Goal: Transaction & Acquisition: Purchase product/service

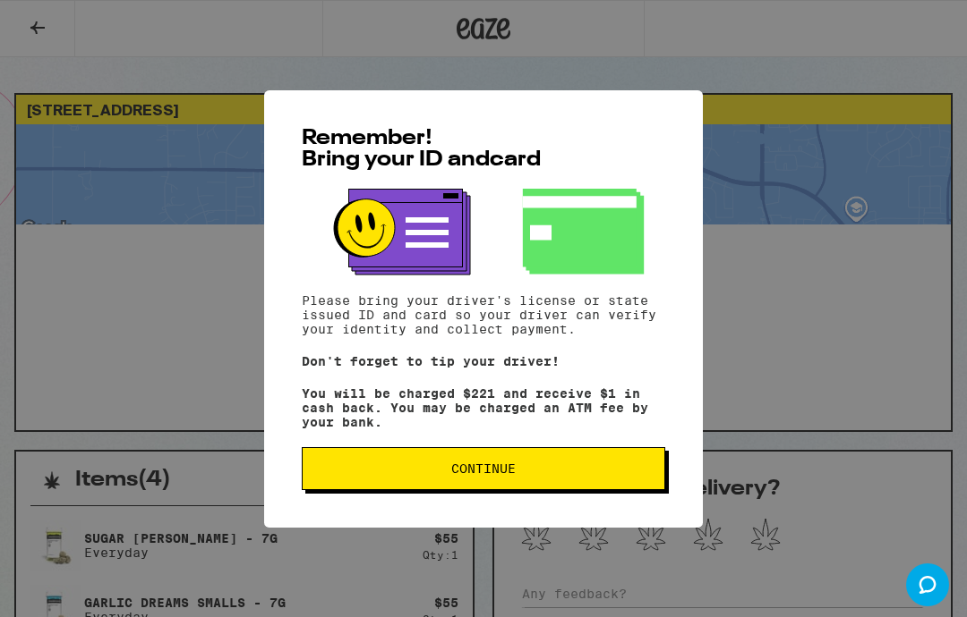
click at [601, 465] on button "Continue" at bounding box center [483, 468] width 363 height 43
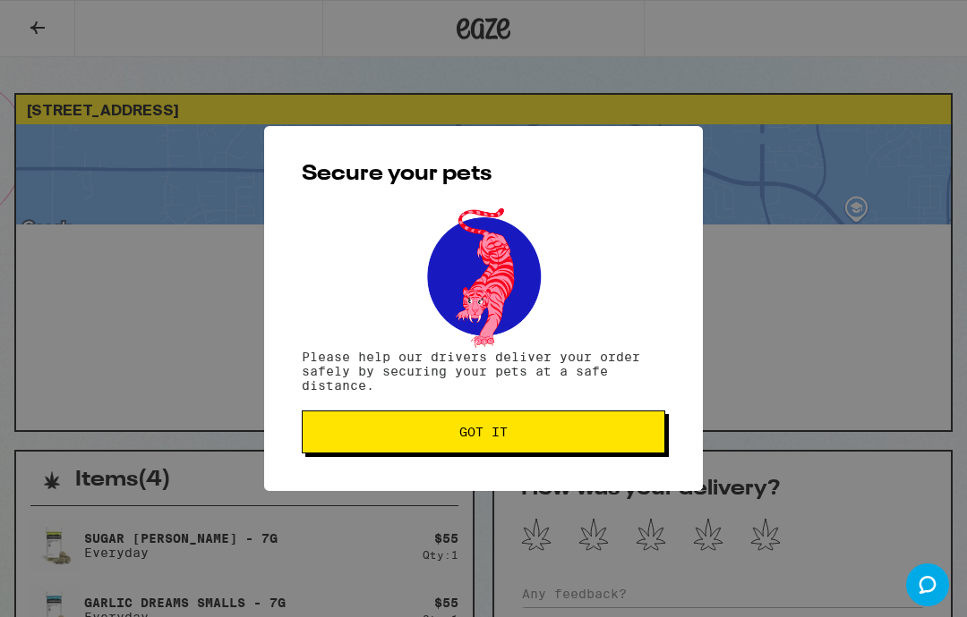
click at [609, 439] on span "Got it" at bounding box center [483, 432] width 333 height 13
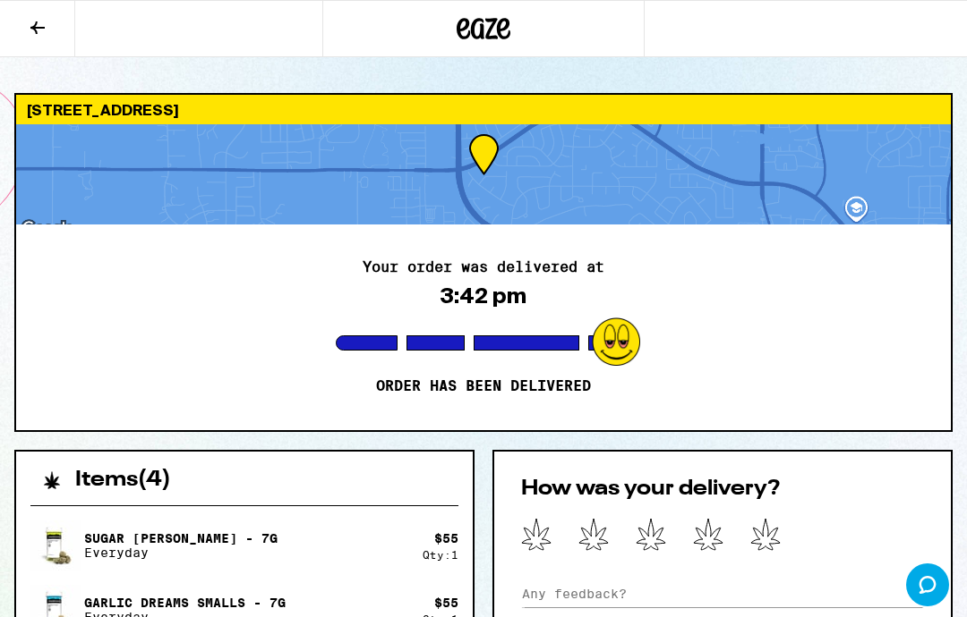
click at [485, 35] on icon at bounding box center [483, 29] width 54 height 32
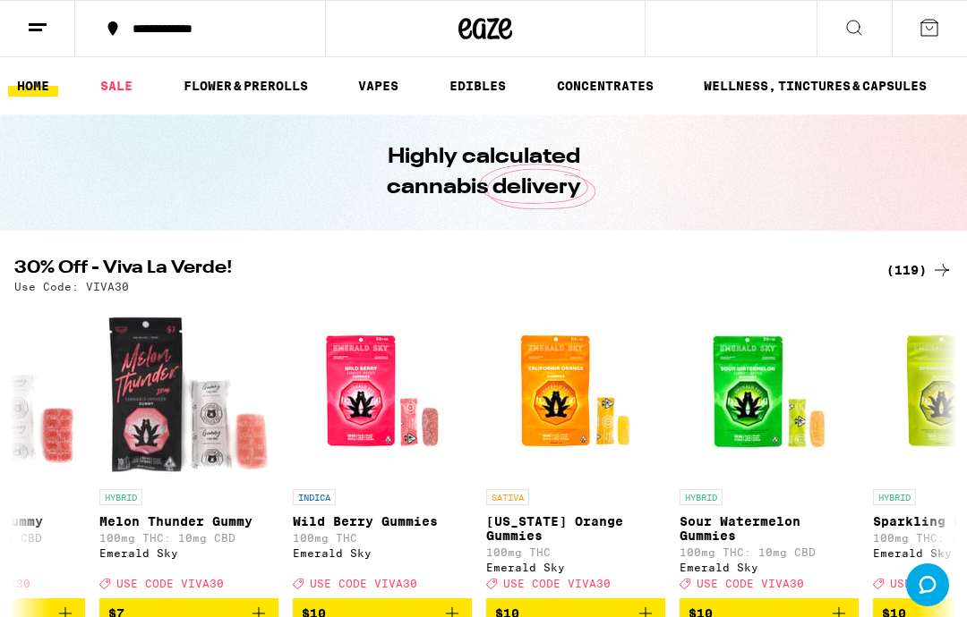
click at [253, 90] on link "FLOWER & PREROLLS" at bounding box center [246, 85] width 142 height 21
click at [254, 92] on link "FLOWER & PREROLLS" at bounding box center [246, 85] width 142 height 21
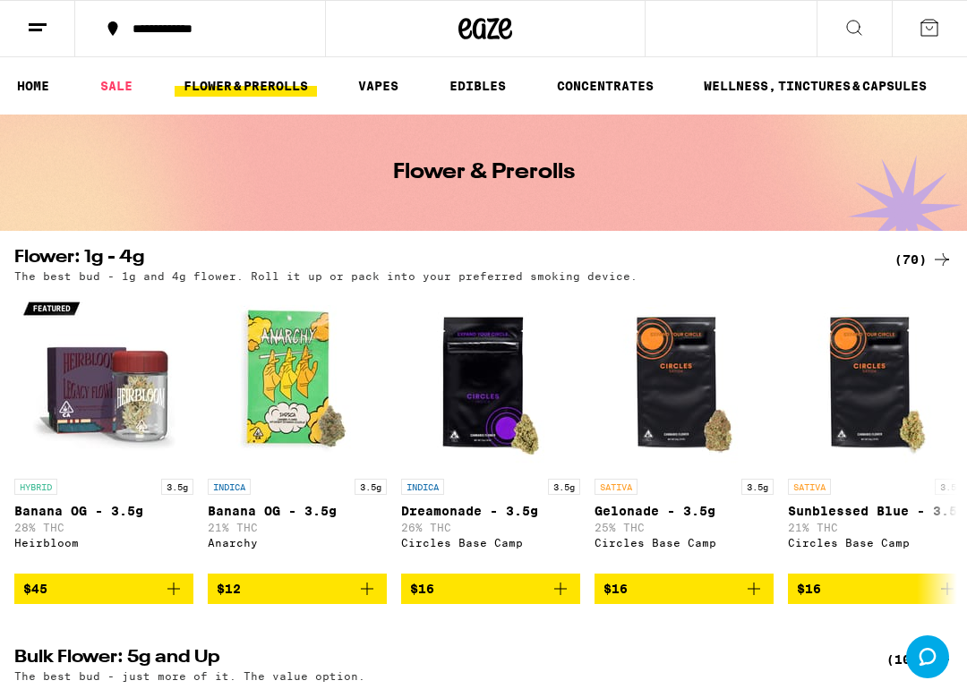
click at [924, 260] on div "(70)" at bounding box center [923, 259] width 58 height 21
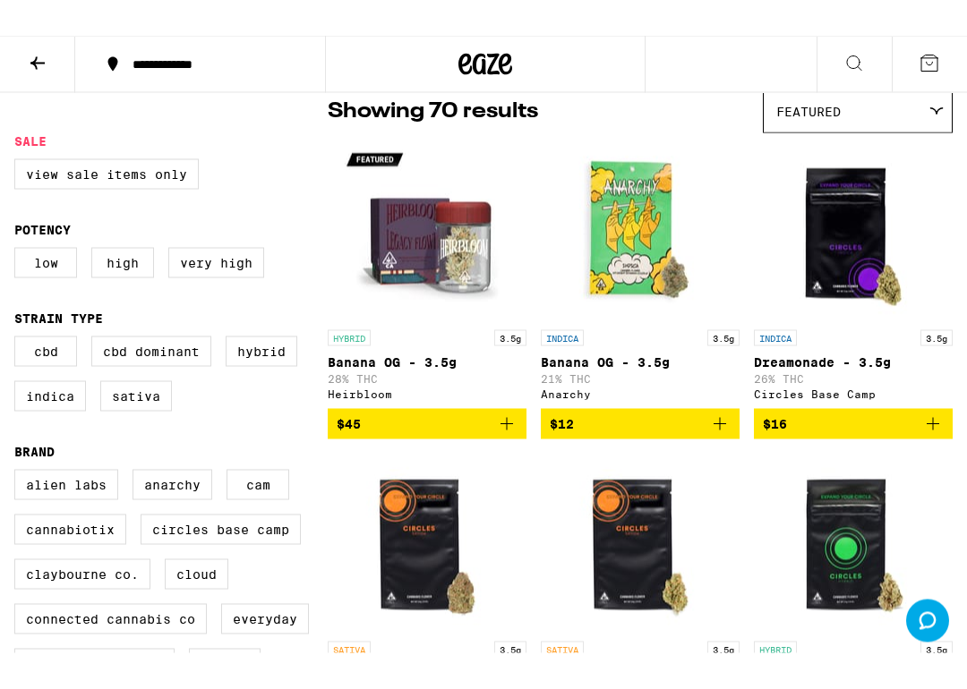
scroll to position [84, 0]
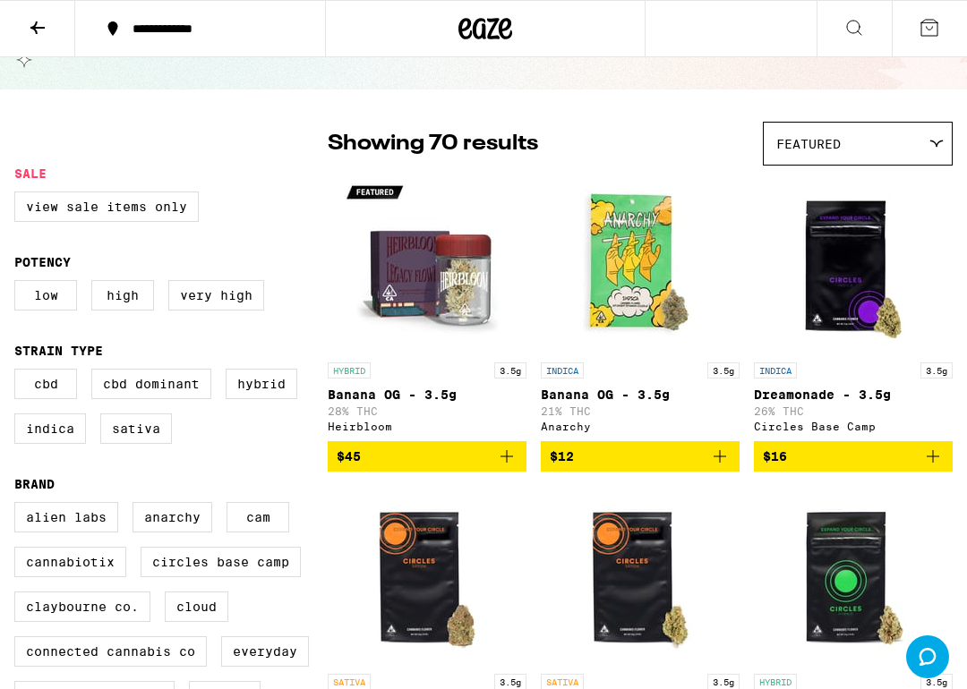
click at [217, 296] on label "Very High" at bounding box center [216, 295] width 96 height 30
click at [19, 284] on input "Very High" at bounding box center [18, 283] width 1 height 1
checkbox input "true"
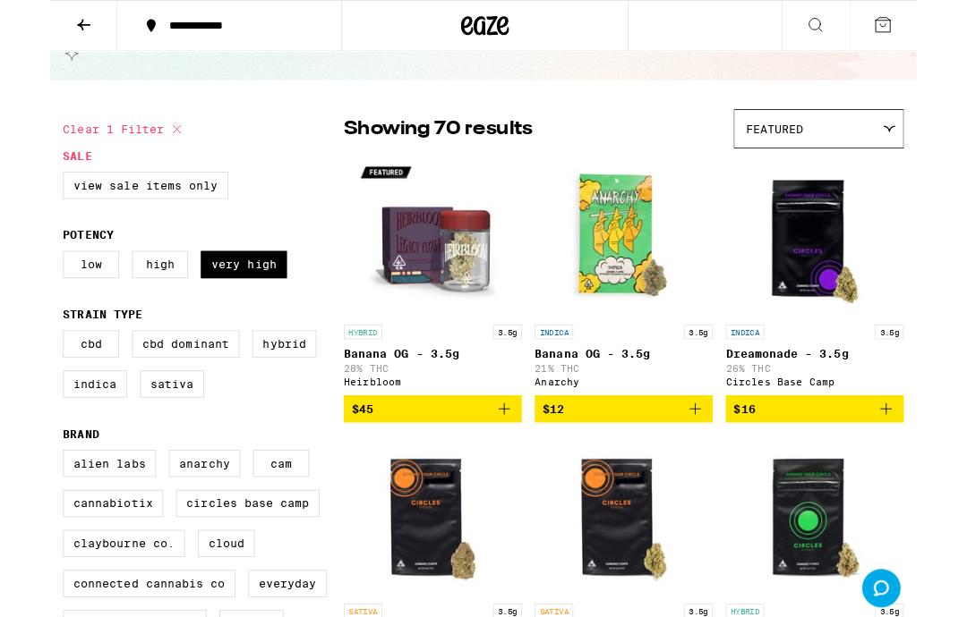
scroll to position [156, 0]
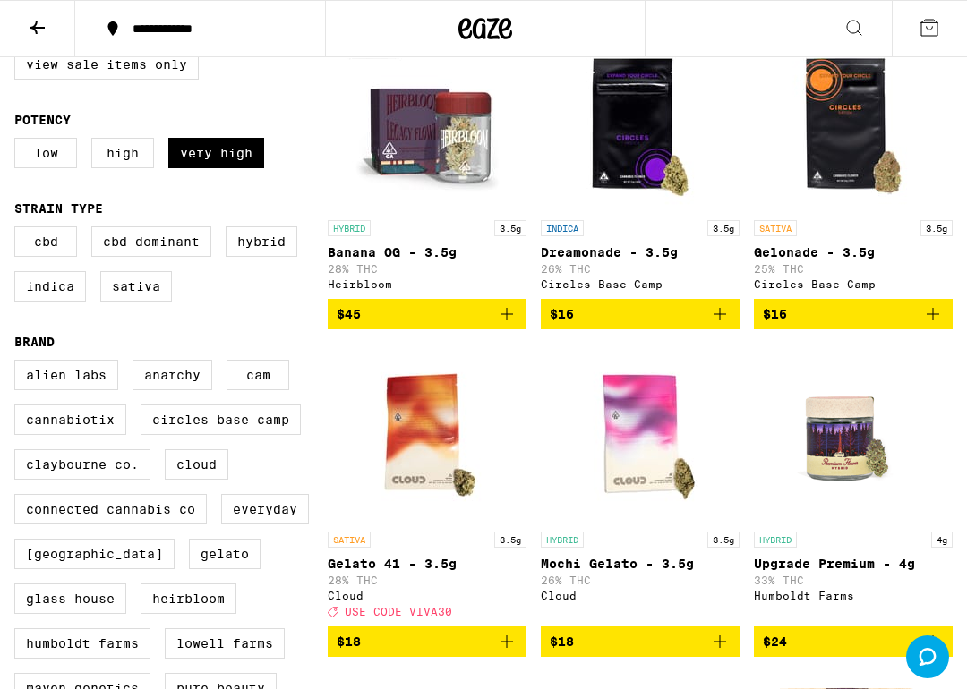
click at [55, 302] on label "Indica" at bounding box center [50, 286] width 72 height 30
click at [19, 230] on input "Indica" at bounding box center [18, 229] width 1 height 1
checkbox input "true"
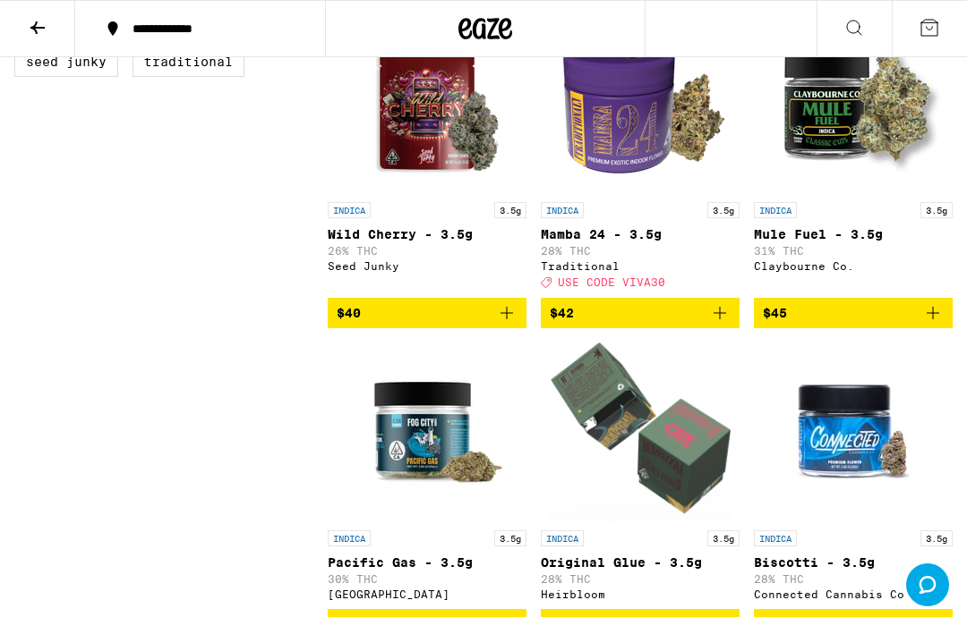
scroll to position [897, 0]
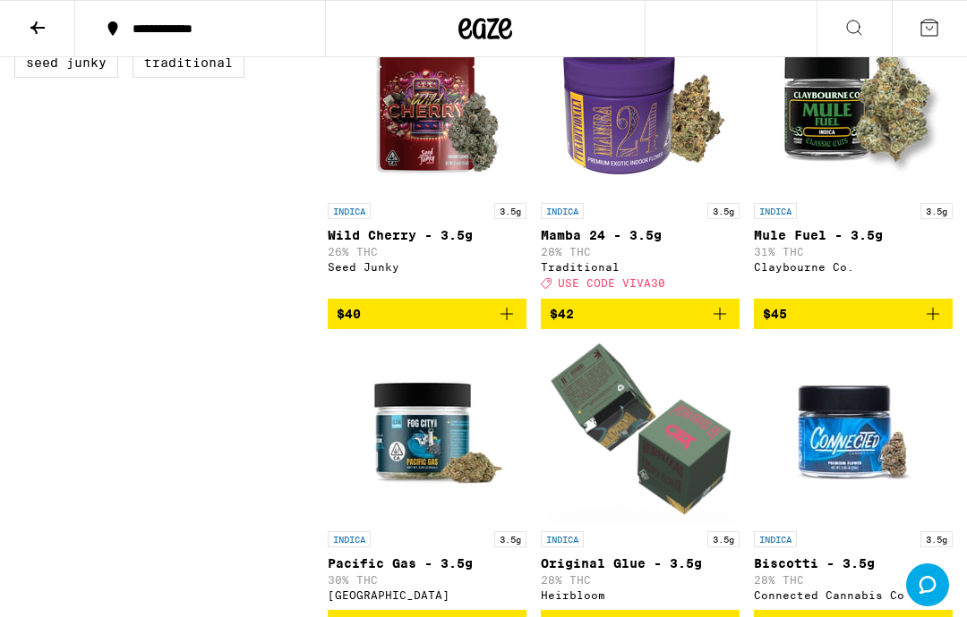
click at [928, 325] on icon "Add to bag" at bounding box center [932, 313] width 21 height 21
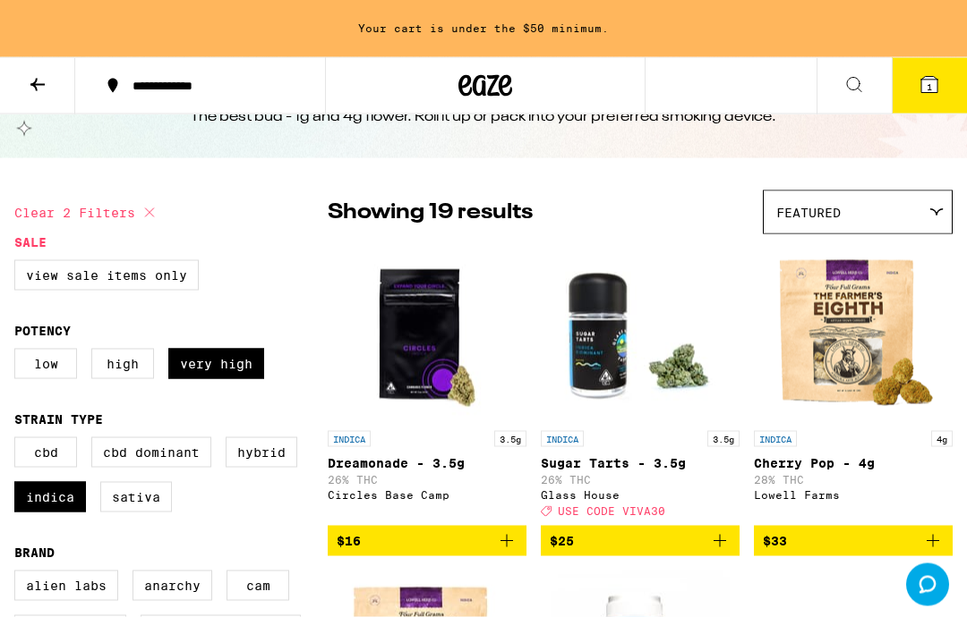
scroll to position [0, 0]
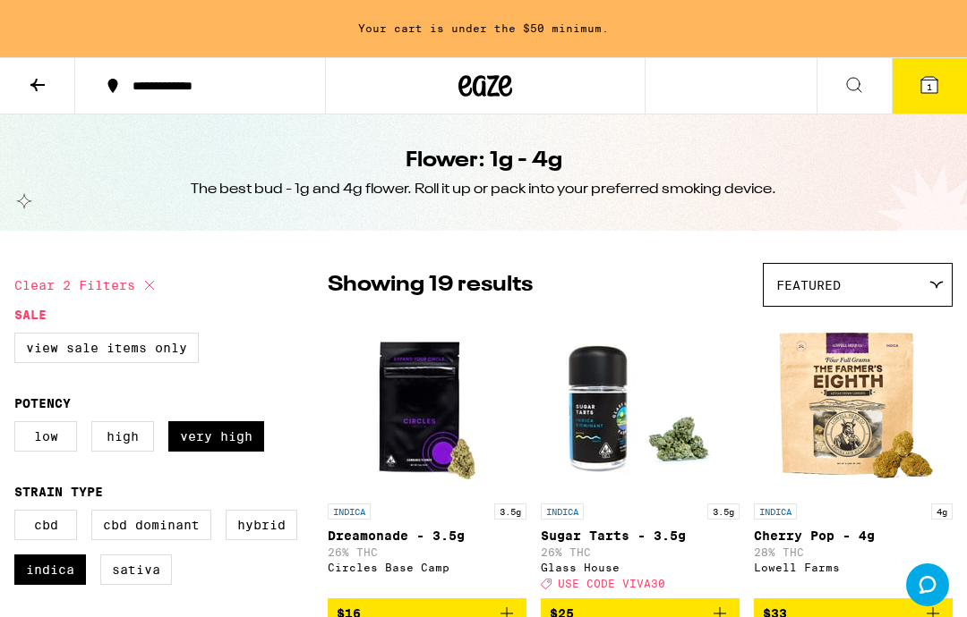
click at [143, 289] on icon at bounding box center [149, 285] width 21 height 21
checkbox input "false"
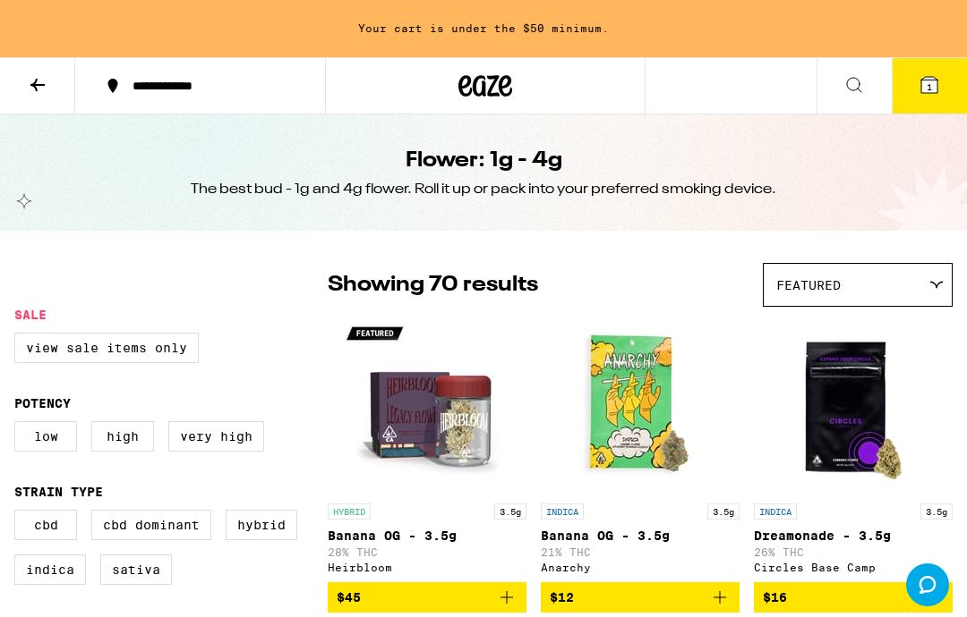
click at [30, 75] on icon at bounding box center [37, 84] width 21 height 21
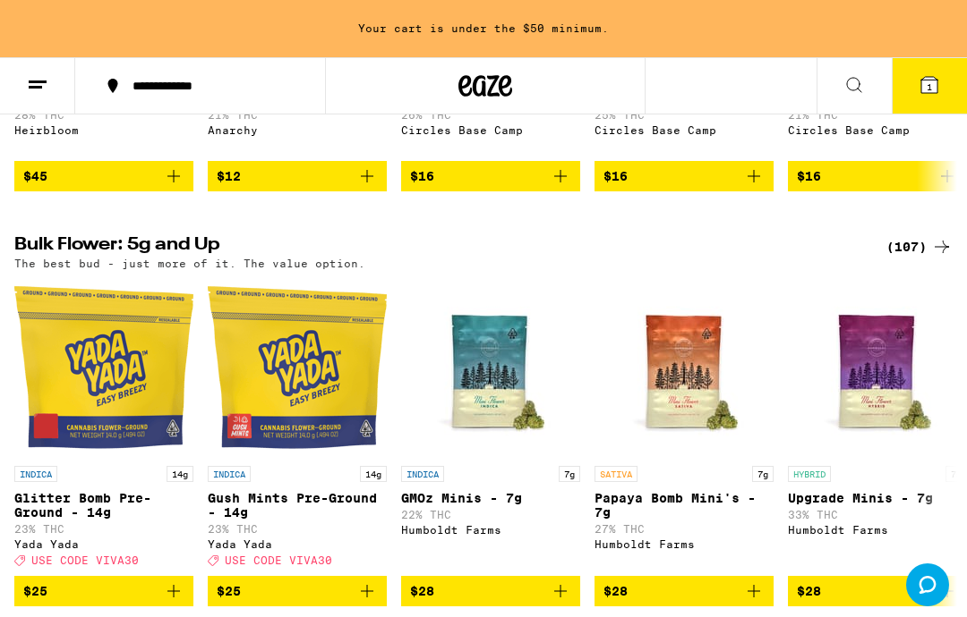
scroll to position [469, 0]
click at [932, 258] on icon at bounding box center [941, 247] width 21 height 21
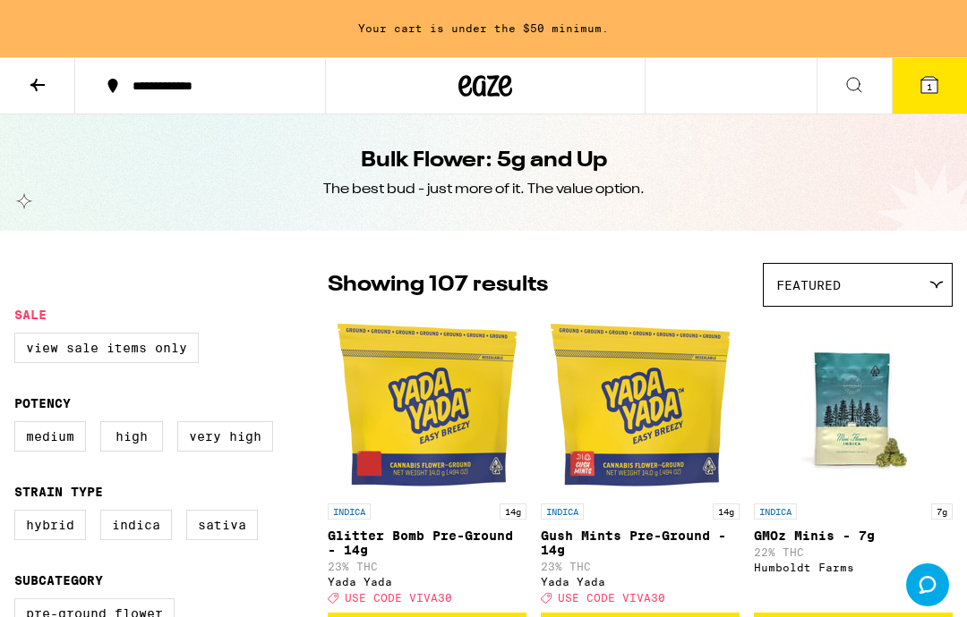
click at [135, 541] on label "Indica" at bounding box center [136, 525] width 72 height 30
click at [19, 514] on input "Indica" at bounding box center [18, 513] width 1 height 1
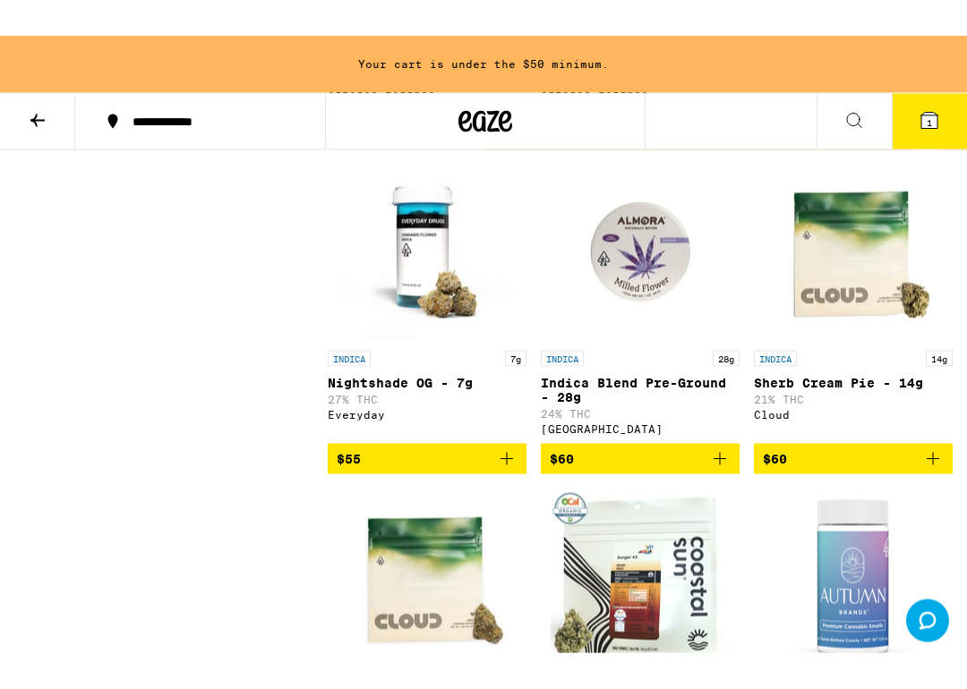
scroll to position [2492, 0]
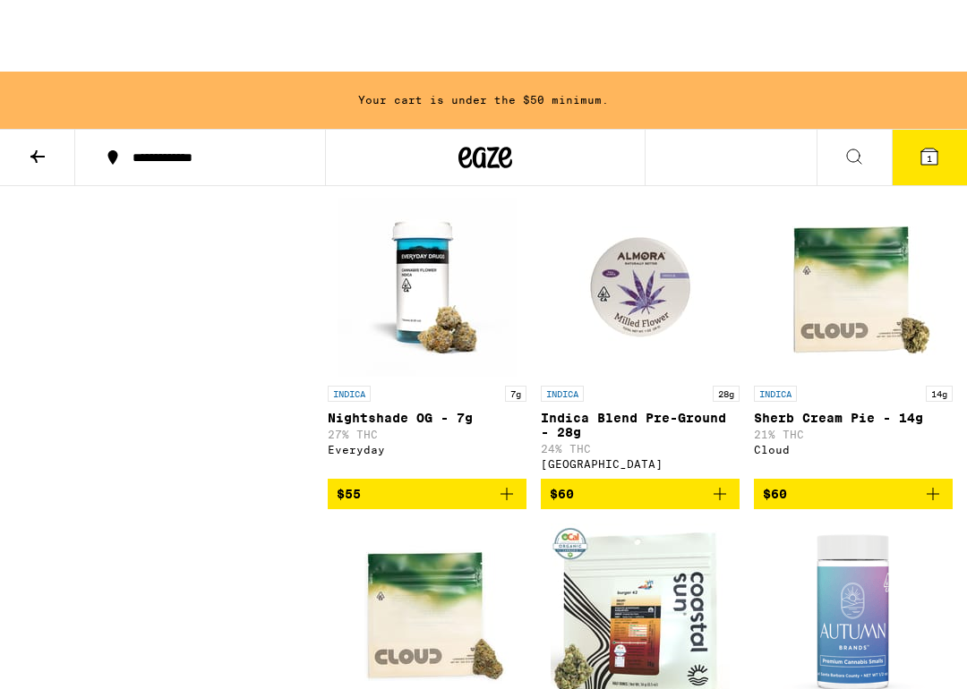
click at [500, 433] on icon "Add to bag" at bounding box center [506, 422] width 21 height 21
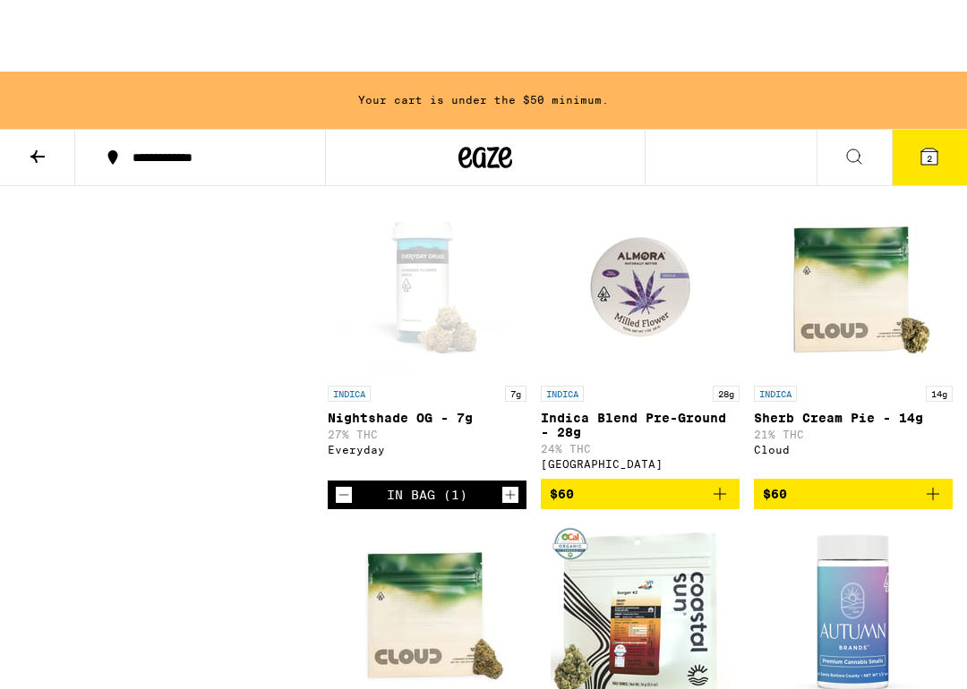
scroll to position [2421, 0]
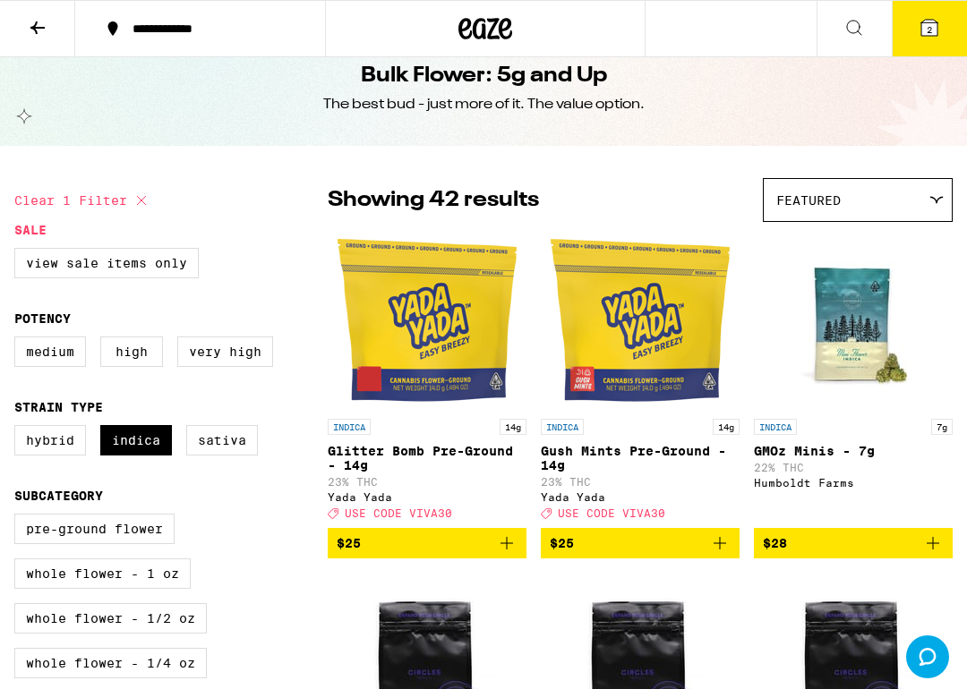
click at [151, 456] on label "Indica" at bounding box center [136, 440] width 72 height 30
click at [19, 429] on input "Indica" at bounding box center [18, 428] width 1 height 1
checkbox input "false"
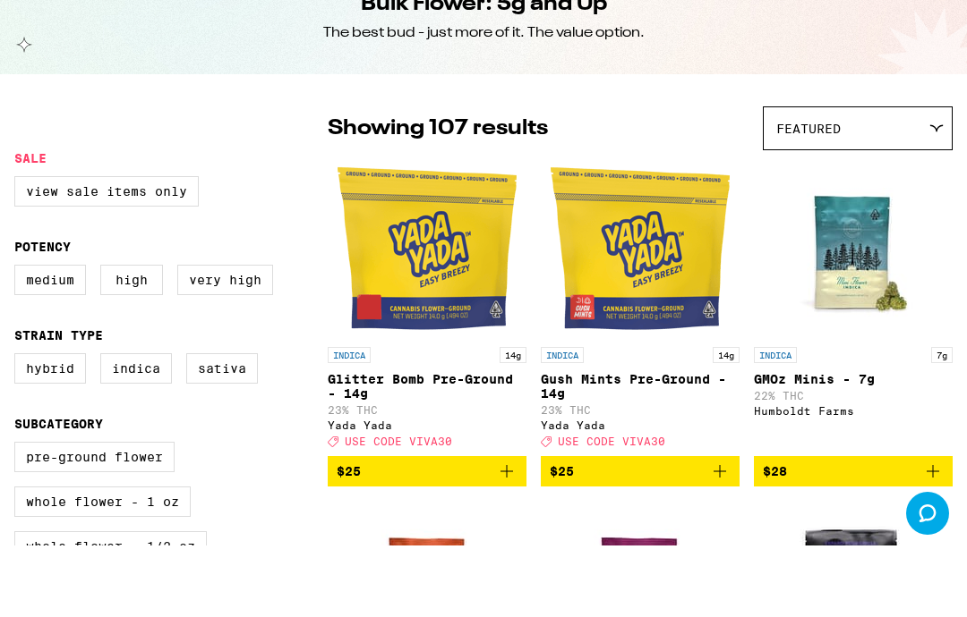
scroll to position [99, 0]
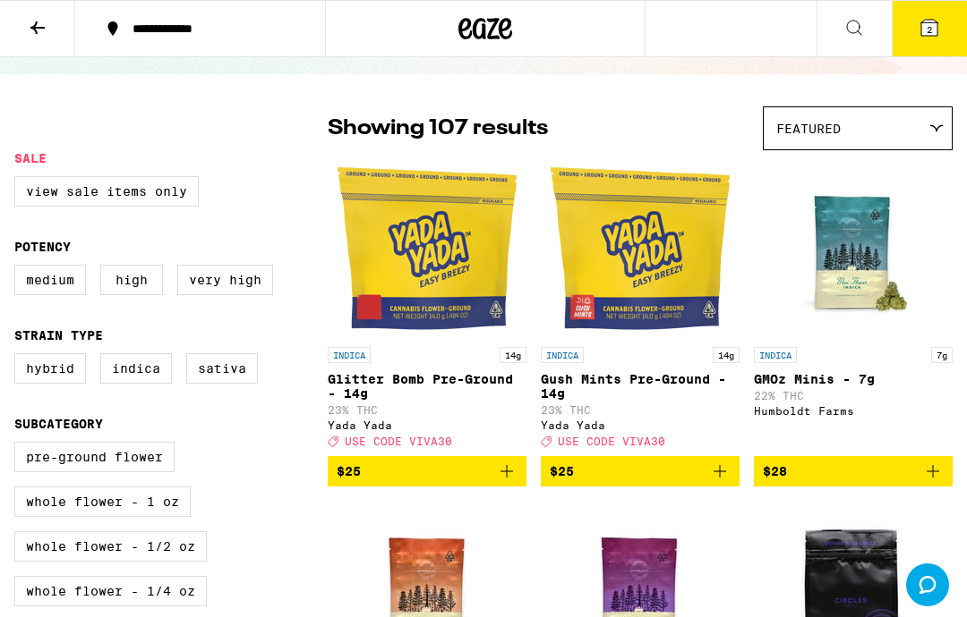
click at [233, 381] on label "Sativa" at bounding box center [222, 368] width 72 height 30
click at [19, 357] on input "Sativa" at bounding box center [18, 356] width 1 height 1
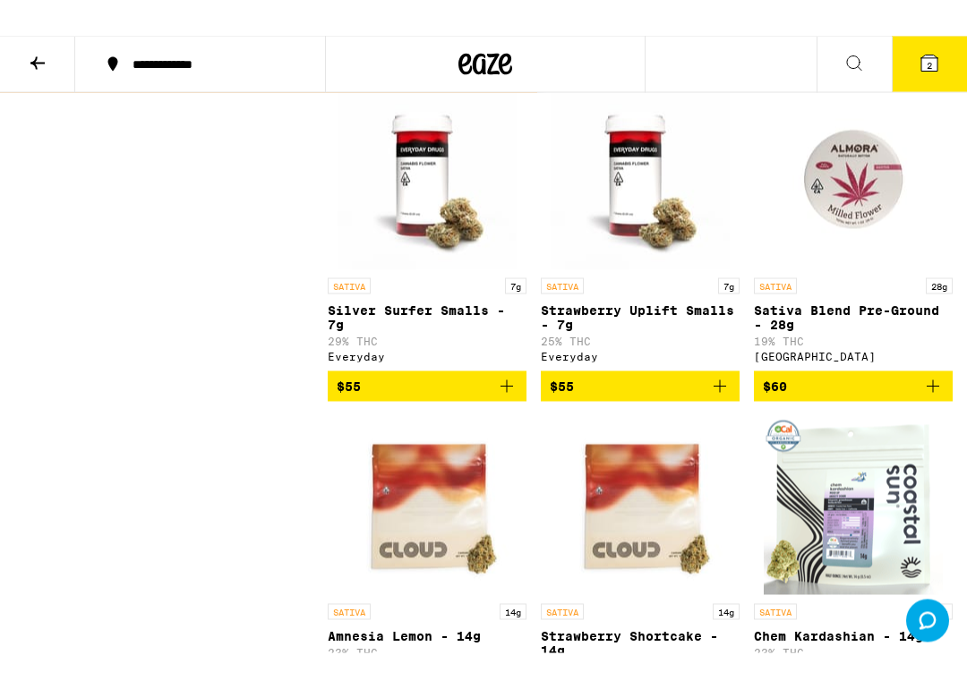
scroll to position [1824, 0]
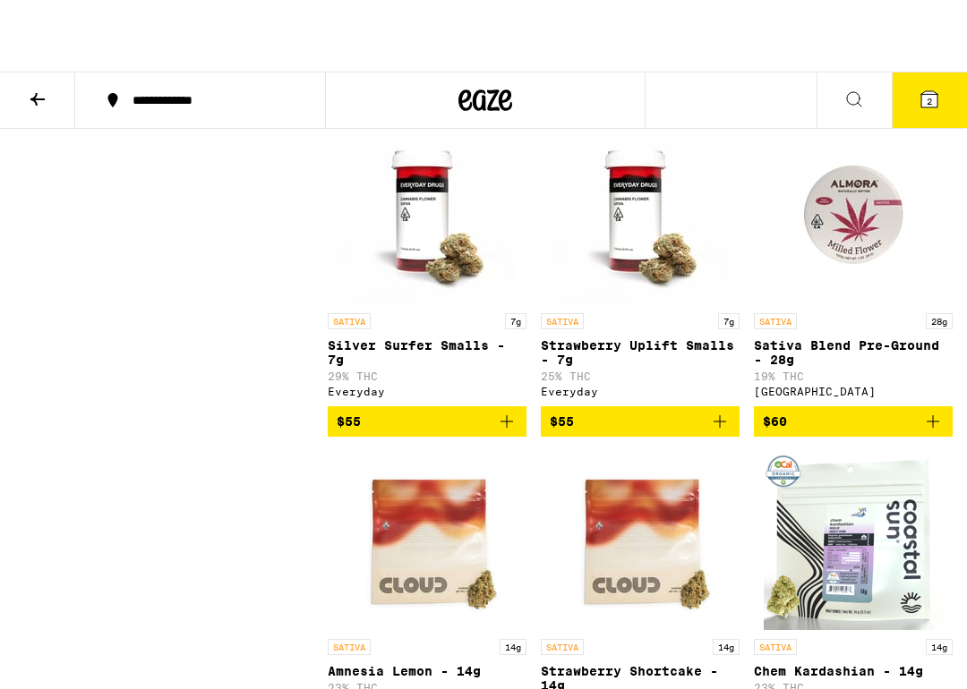
click at [501, 361] on icon "Add to bag" at bounding box center [506, 349] width 21 height 21
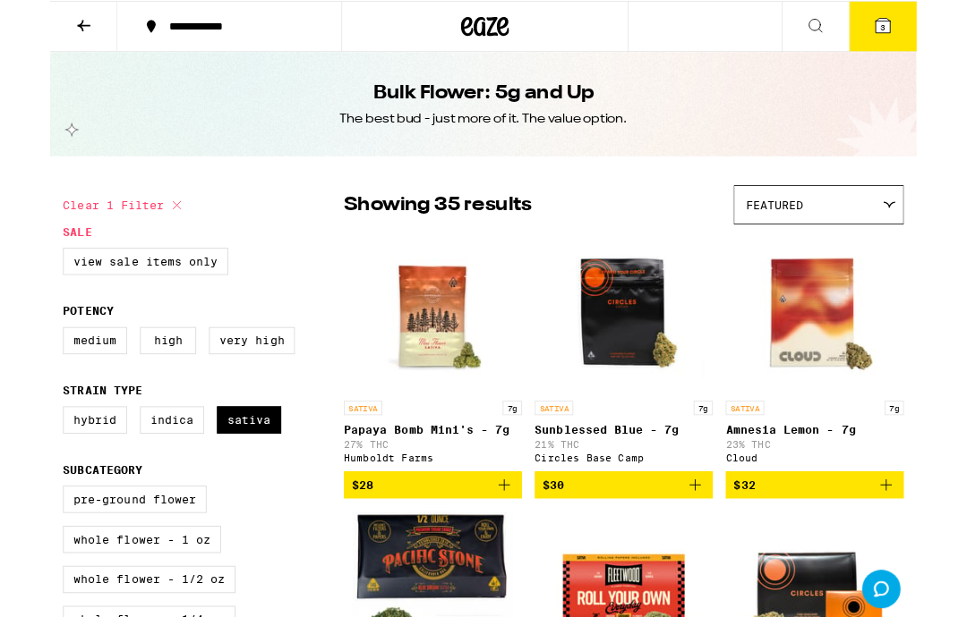
scroll to position [72, 0]
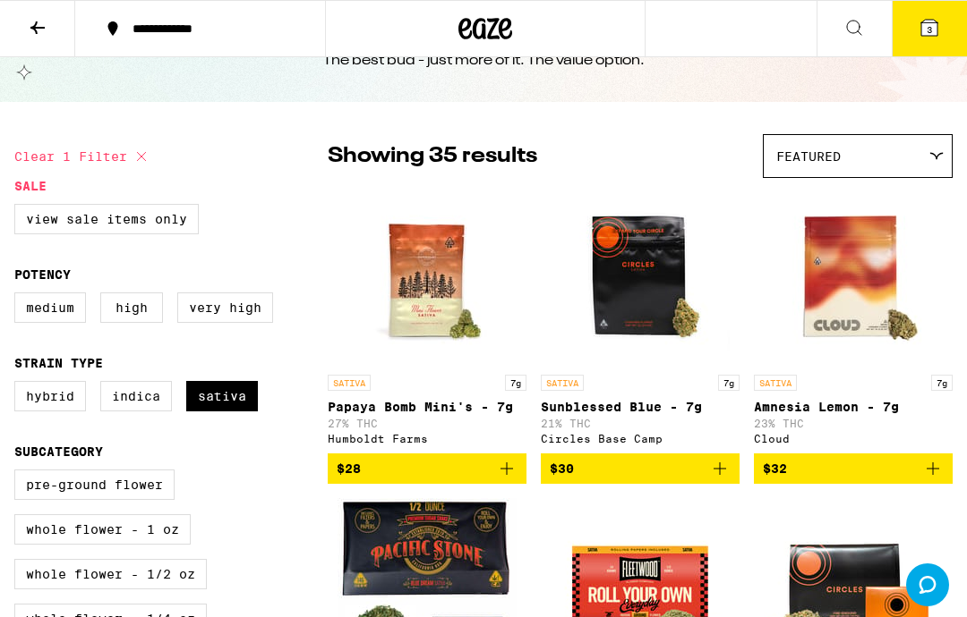
click at [140, 169] on button "Clear 1 filter" at bounding box center [83, 156] width 138 height 45
checkbox input "false"
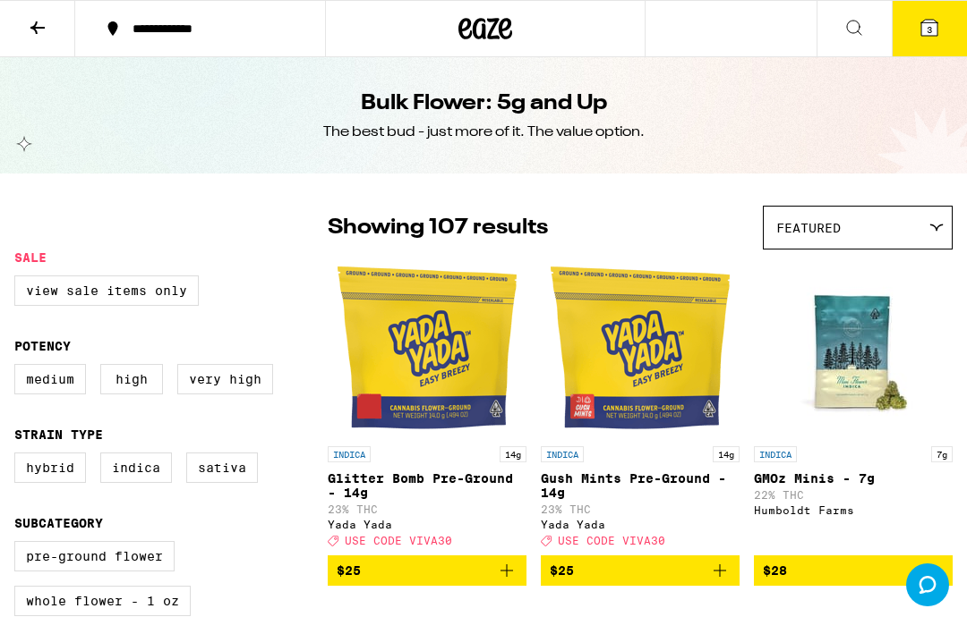
click at [38, 21] on icon at bounding box center [37, 27] width 21 height 21
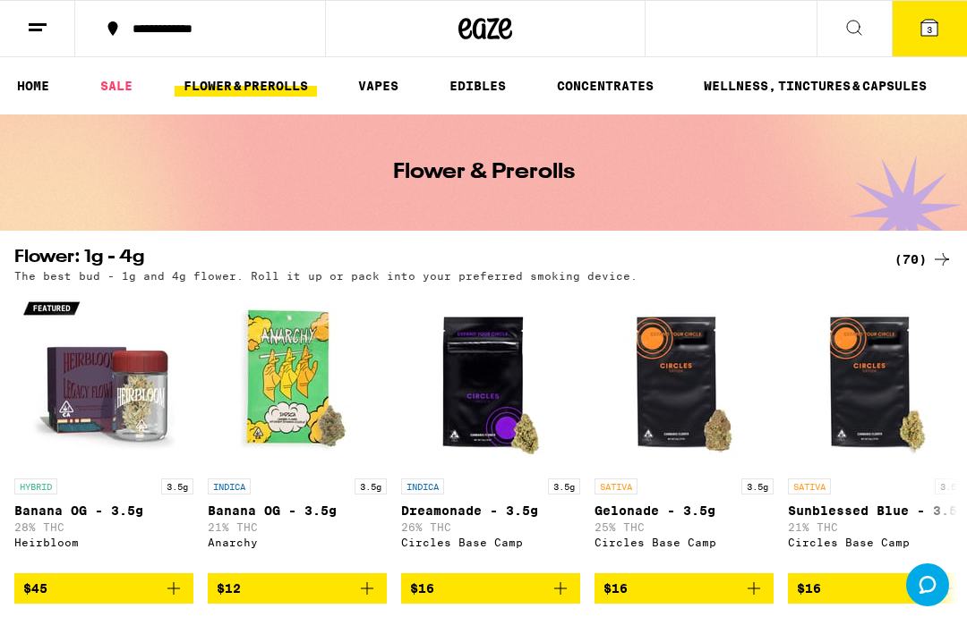
click at [596, 97] on link "CONCENTRATES" at bounding box center [605, 85] width 115 height 21
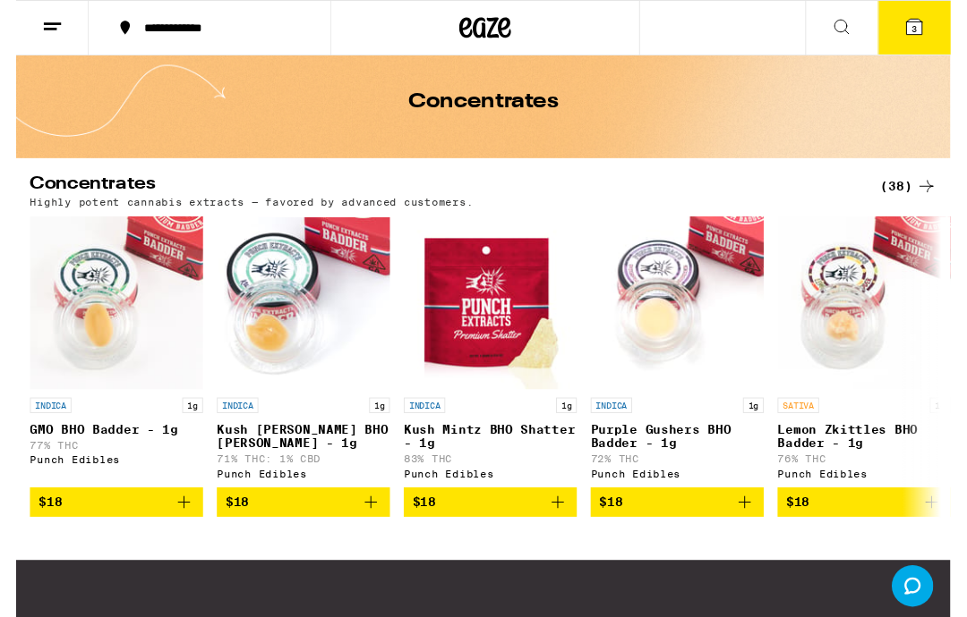
scroll to position [89, 0]
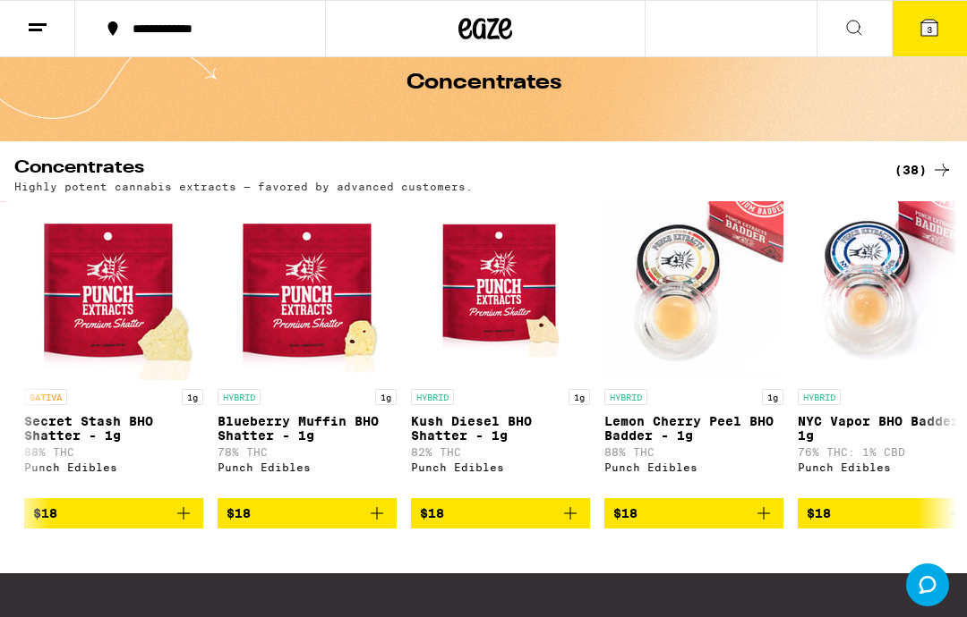
click at [934, 172] on icon at bounding box center [941, 169] width 21 height 21
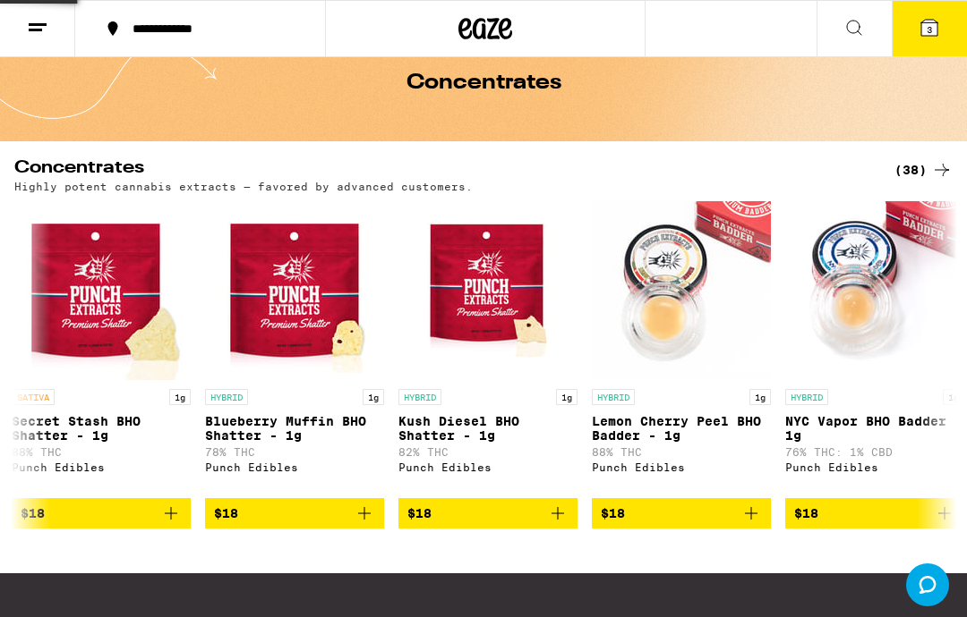
click at [934, 171] on icon at bounding box center [941, 169] width 21 height 21
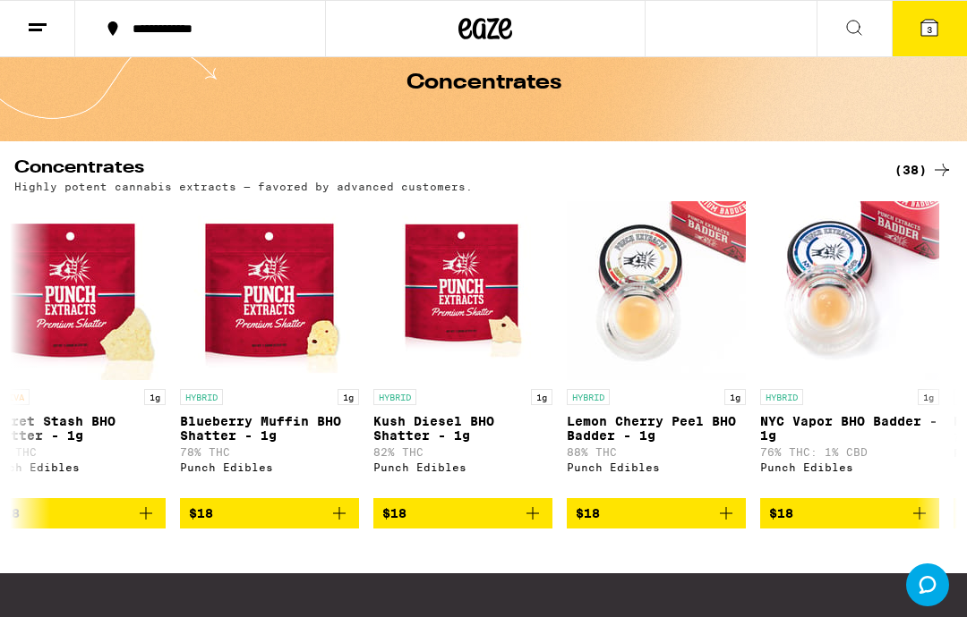
scroll to position [0, 1188]
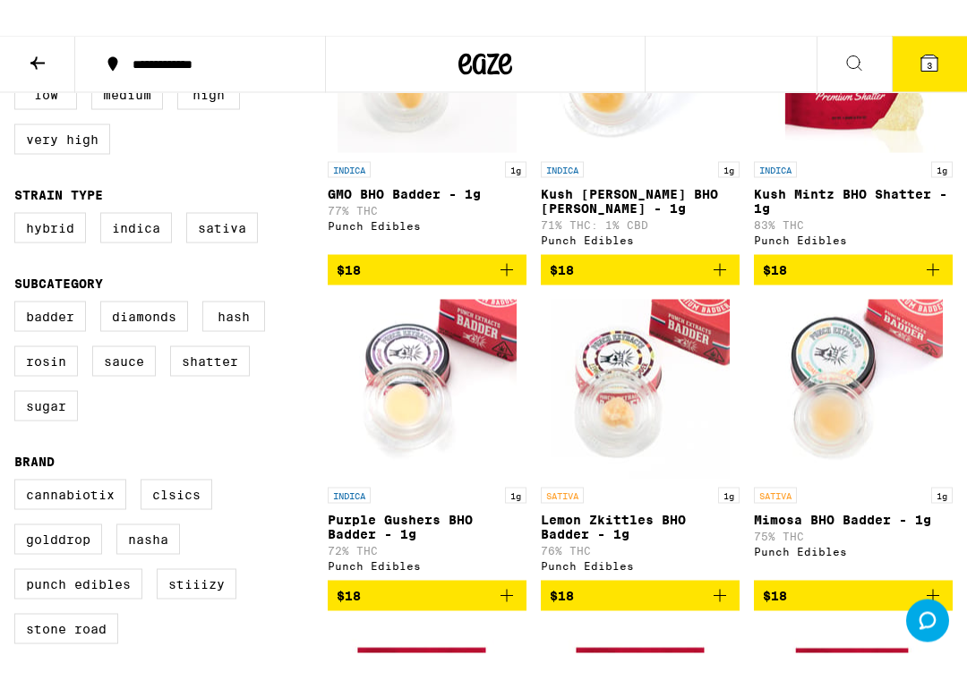
scroll to position [250, 0]
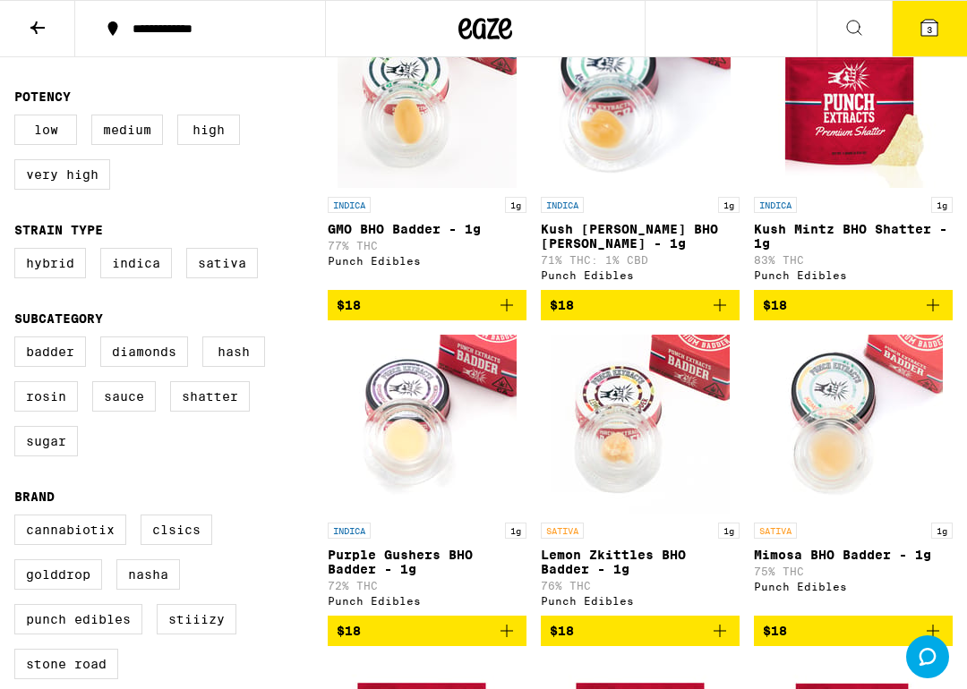
click at [241, 367] on label "Hash" at bounding box center [233, 351] width 63 height 30
click at [19, 340] on input "Hash" at bounding box center [18, 339] width 1 height 1
checkbox input "true"
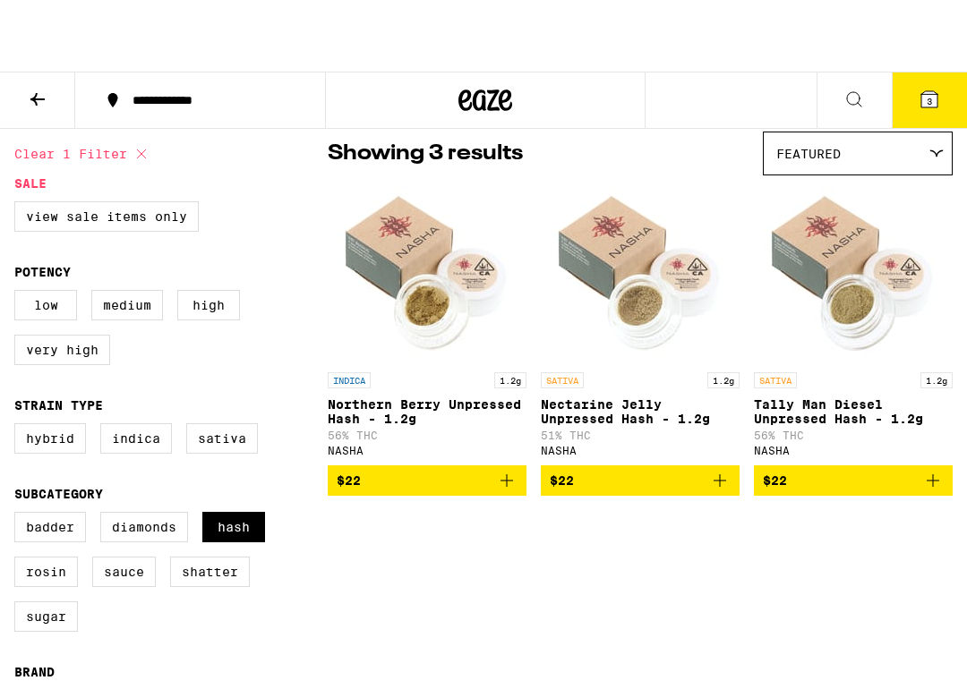
scroll to position [74, 0]
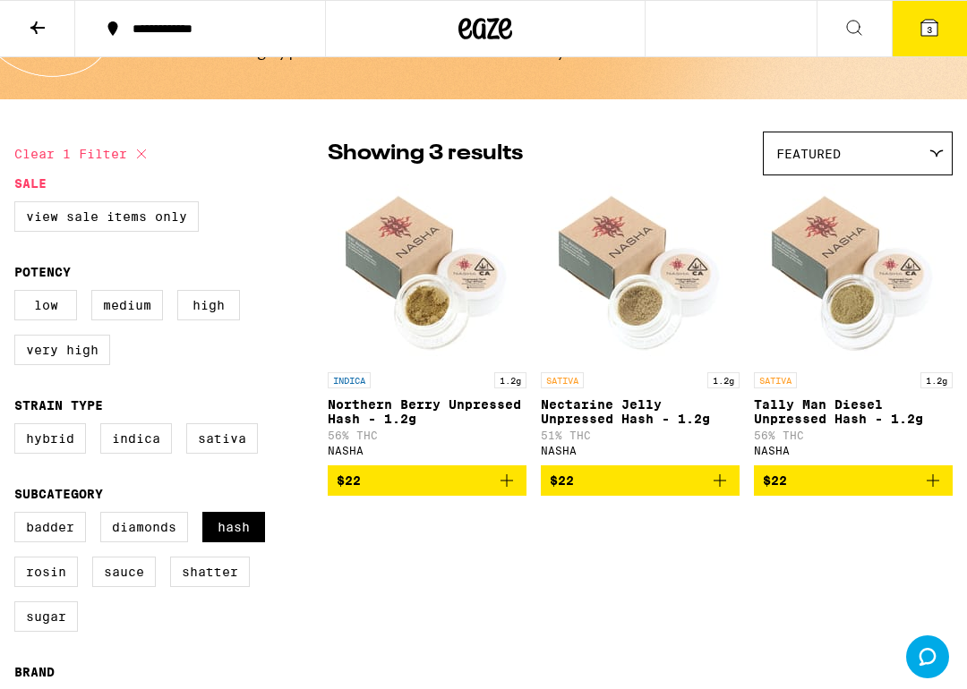
click at [45, 587] on label "Rosin" at bounding box center [46, 572] width 64 height 30
click at [19, 515] on input "Rosin" at bounding box center [18, 515] width 1 height 1
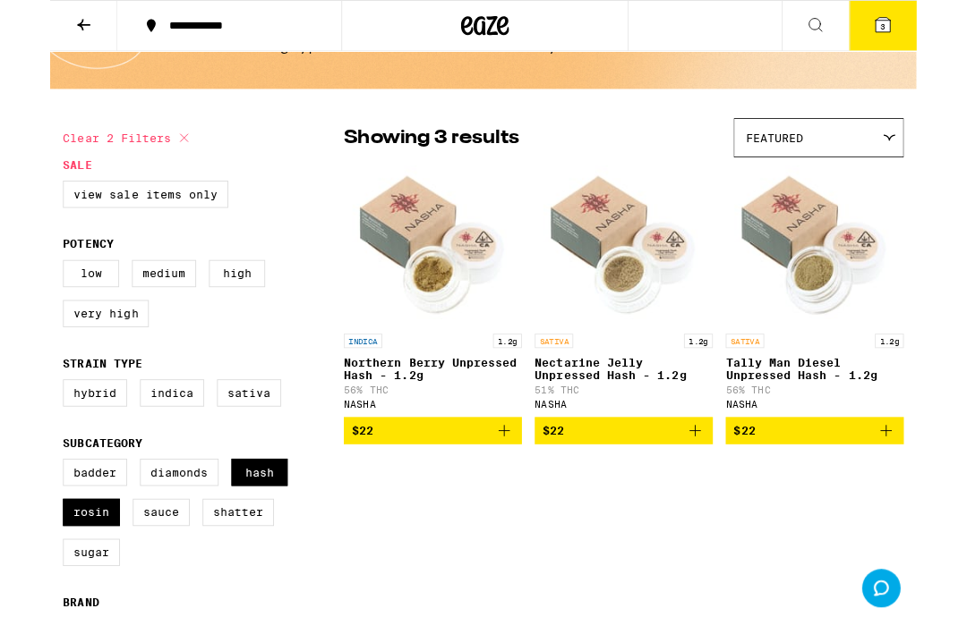
scroll to position [146, 0]
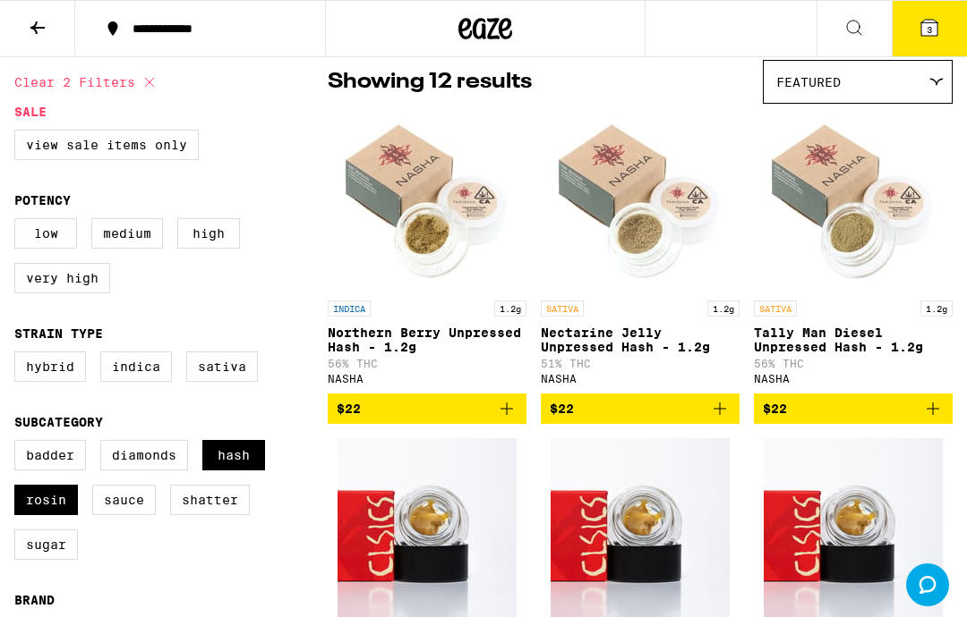
click at [51, 515] on label "Rosin" at bounding box center [46, 500] width 64 height 30
click at [19, 444] on input "Rosin" at bounding box center [18, 443] width 1 height 1
checkbox input "false"
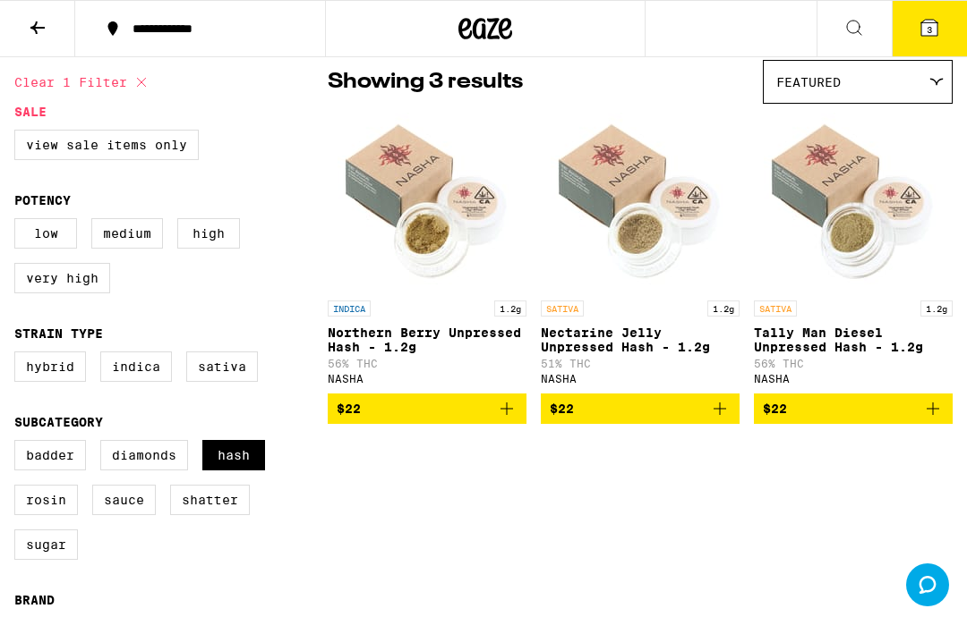
click at [52, 471] on label "Badder" at bounding box center [50, 455] width 72 height 30
click at [19, 444] on input "Badder" at bounding box center [18, 443] width 1 height 1
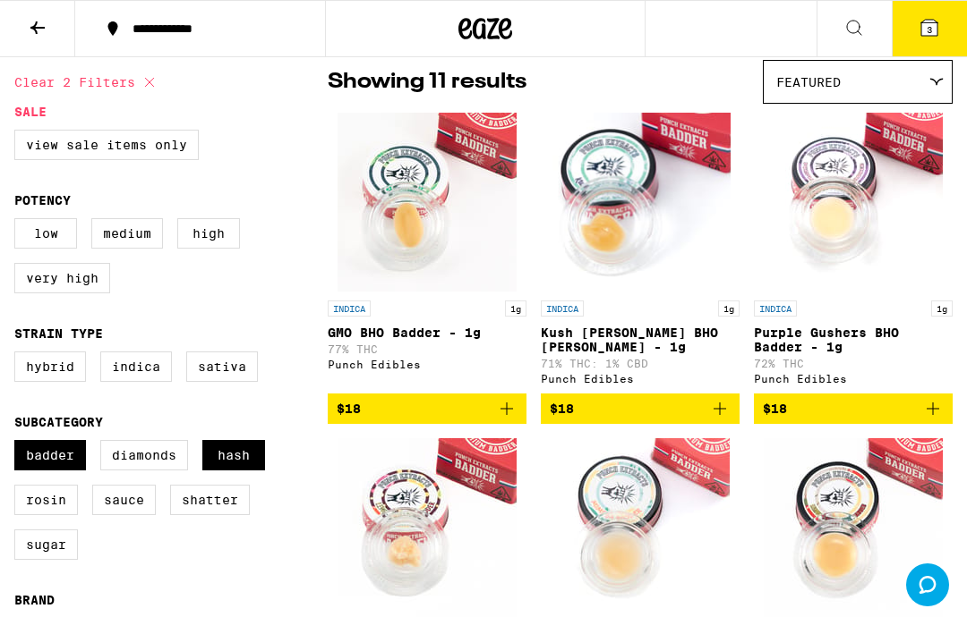
click at [47, 471] on label "Badder" at bounding box center [50, 455] width 72 height 30
click at [19, 444] on input "Badder" at bounding box center [18, 443] width 1 height 1
checkbox input "false"
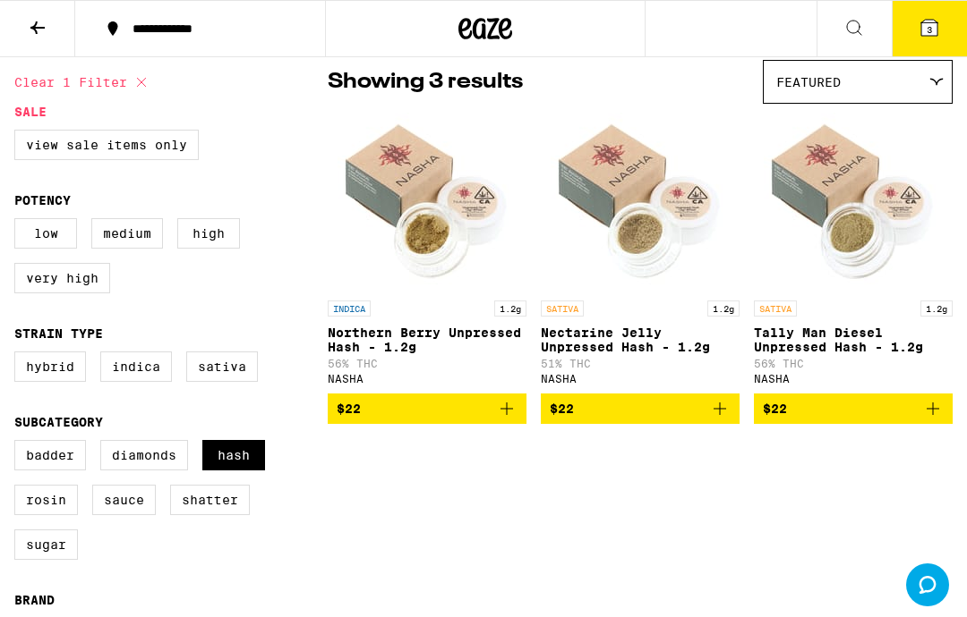
click at [211, 515] on label "Shatter" at bounding box center [210, 500] width 80 height 30
click at [19, 444] on input "Shatter" at bounding box center [18, 443] width 1 height 1
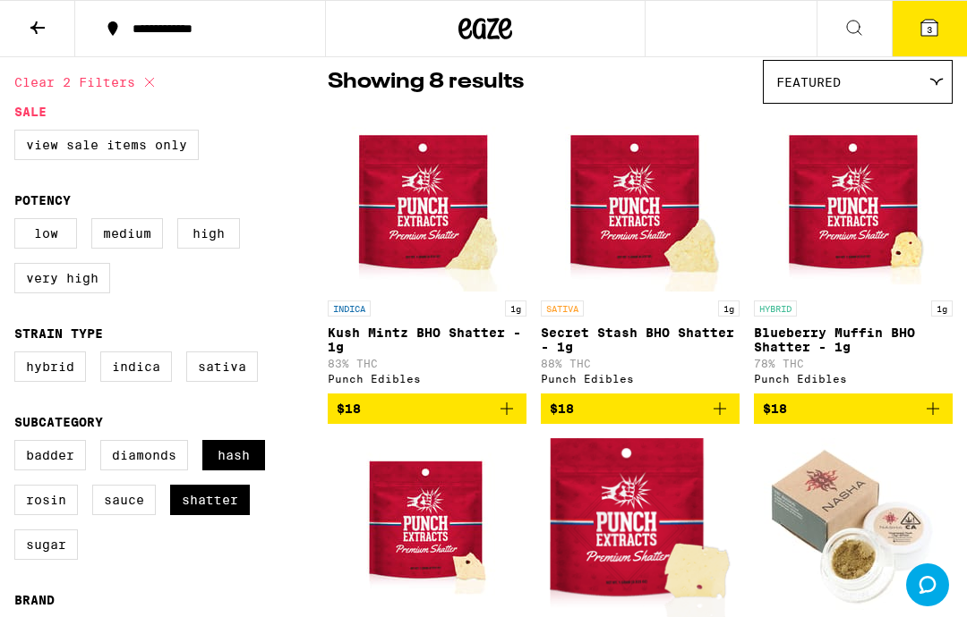
click at [213, 515] on label "Shatter" at bounding box center [210, 500] width 80 height 30
click at [19, 444] on input "Shatter" at bounding box center [18, 443] width 1 height 1
checkbox input "false"
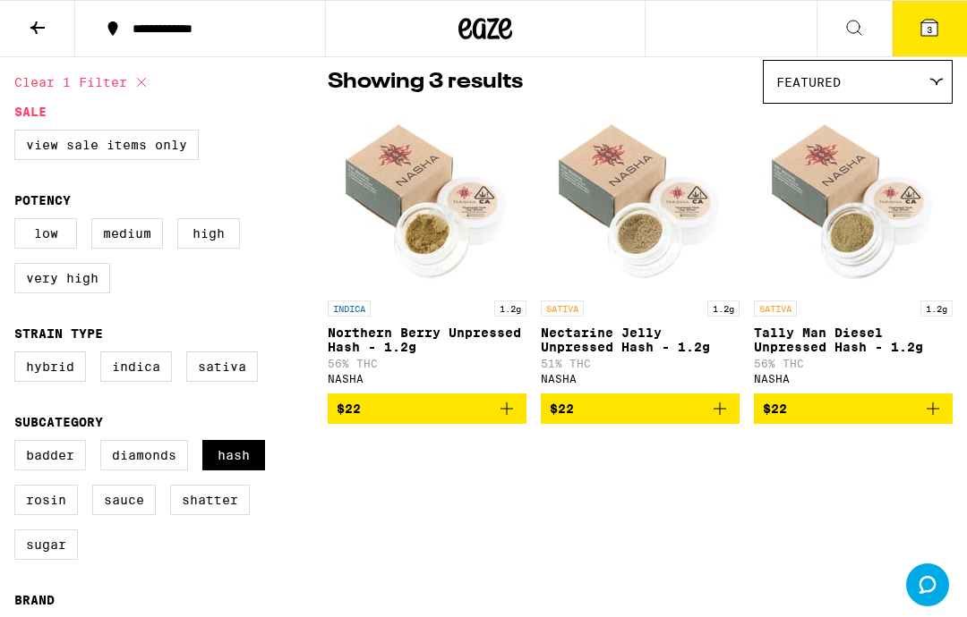
click at [722, 407] on button "$22" at bounding box center [640, 409] width 199 height 30
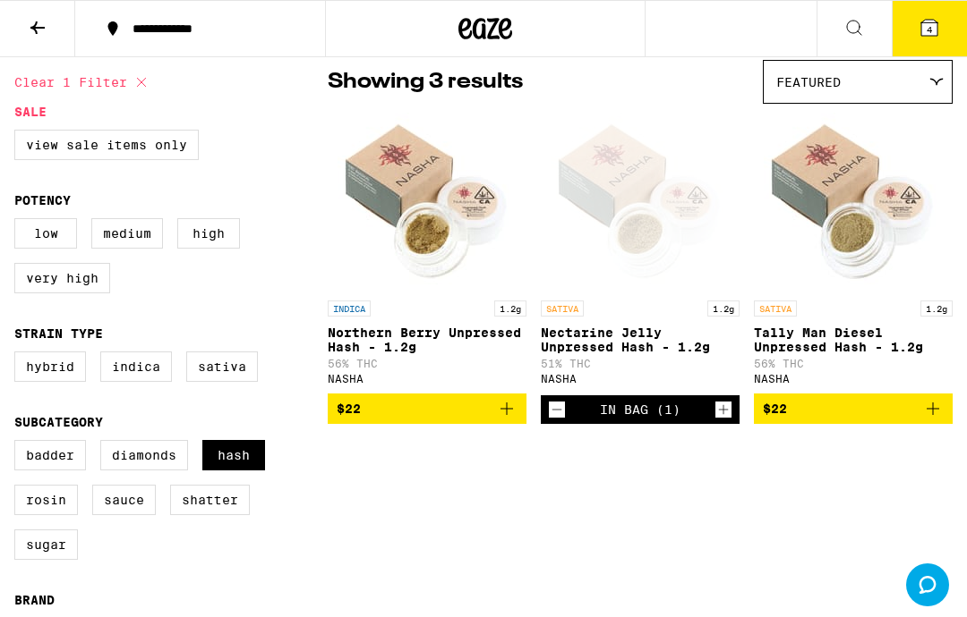
click at [905, 31] on button "4" at bounding box center [928, 28] width 75 height 55
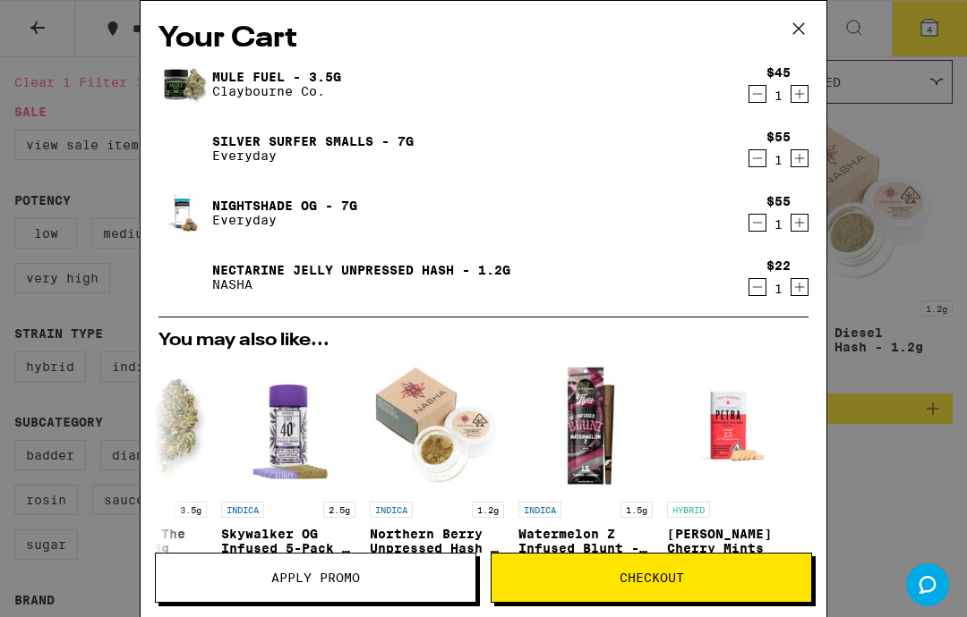
click at [896, 356] on div "Your Cart Mule Fuel - 3.5g [PERSON_NAME] Co. $45 1 Silver Surfer Smalls - 7g Ev…" at bounding box center [483, 308] width 967 height 617
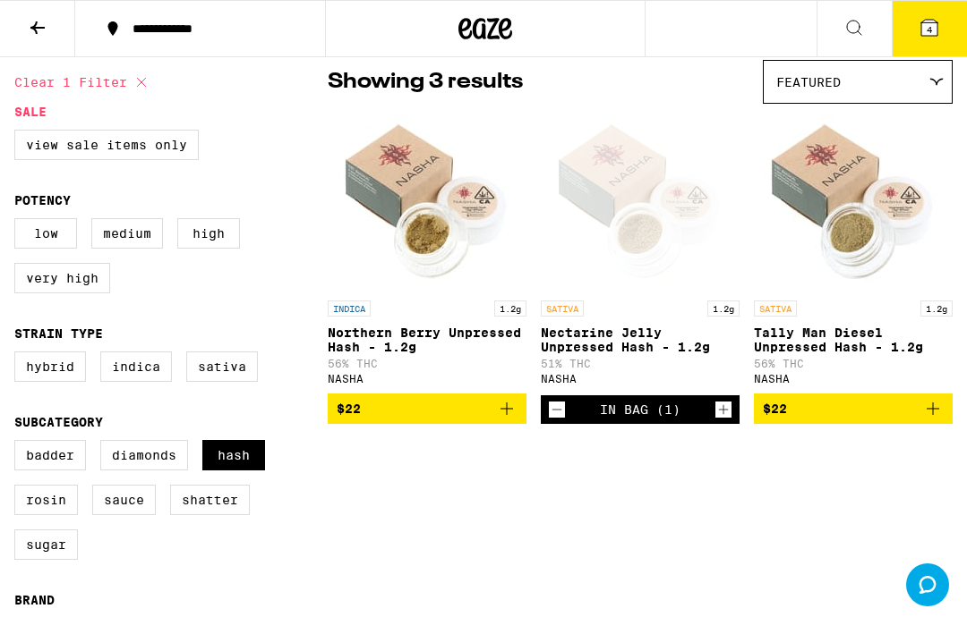
click at [45, 28] on icon at bounding box center [37, 27] width 14 height 13
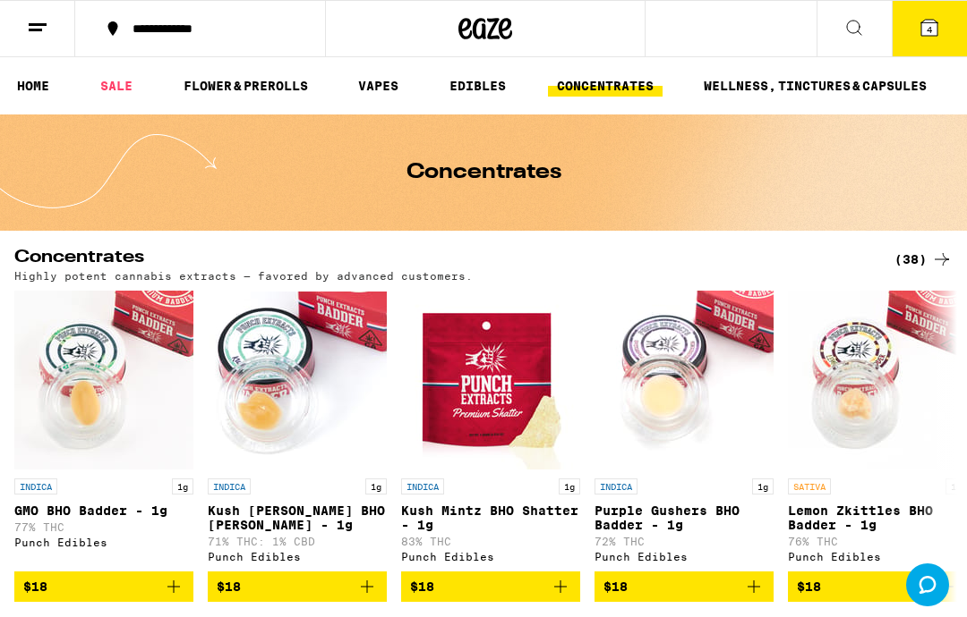
click at [112, 84] on link "SALE" at bounding box center [116, 85] width 50 height 21
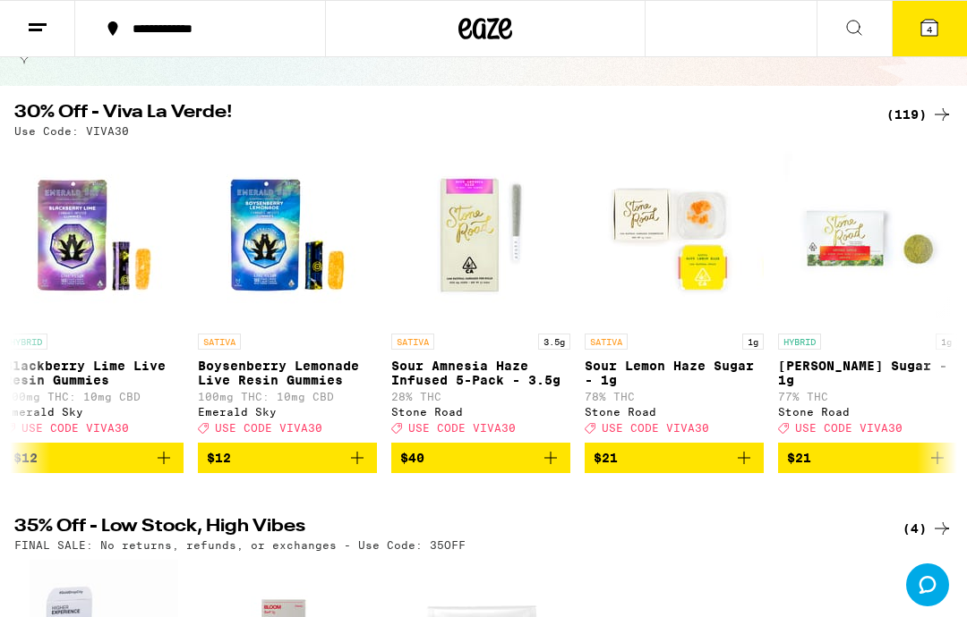
scroll to position [0, 783]
click at [929, 28] on span "4" at bounding box center [928, 29] width 5 height 11
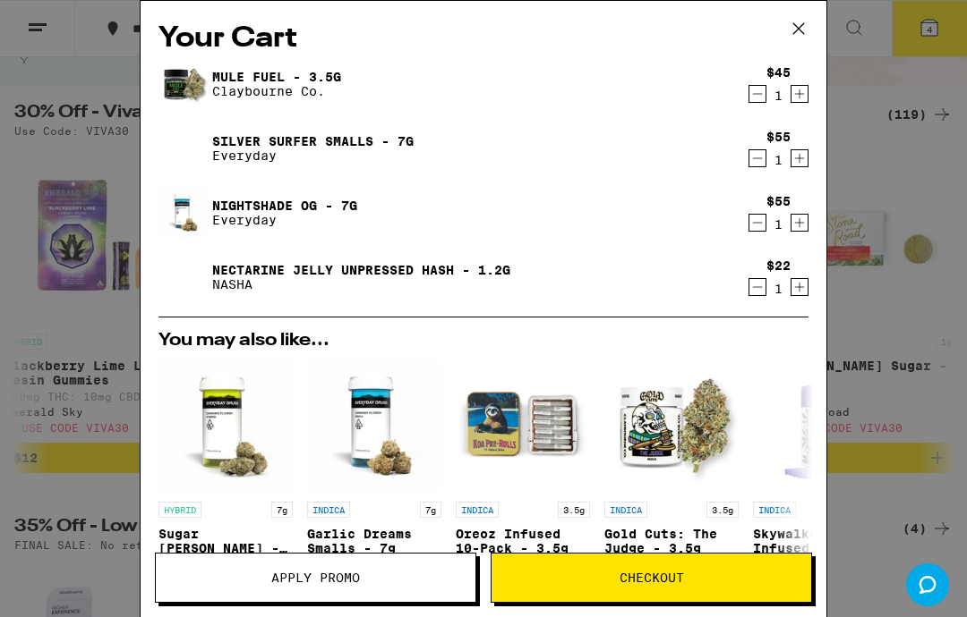
click at [433, 564] on button "Apply Promo" at bounding box center [315, 578] width 321 height 50
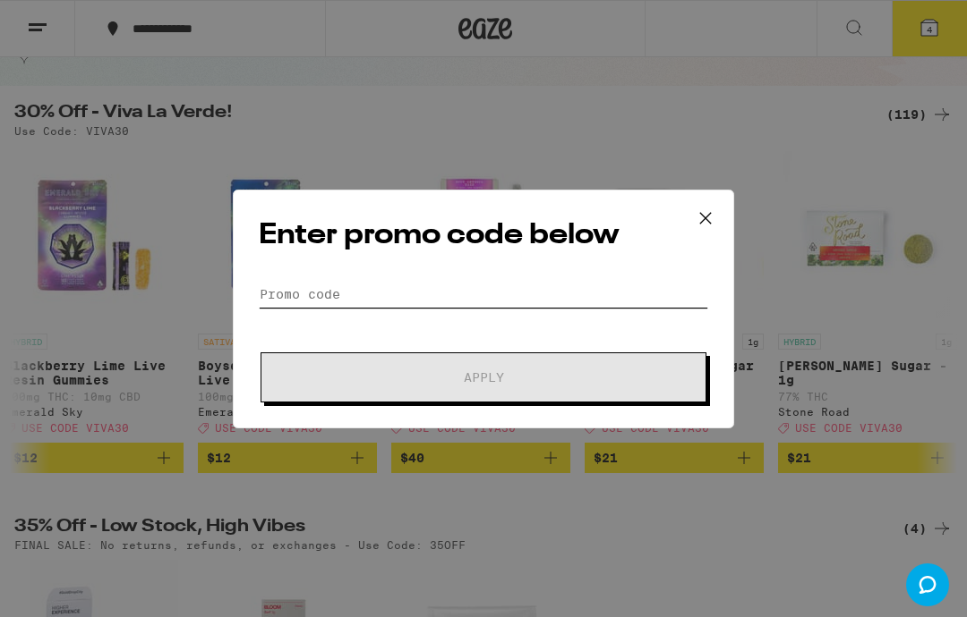
click at [464, 288] on input "Promo Code" at bounding box center [483, 294] width 449 height 27
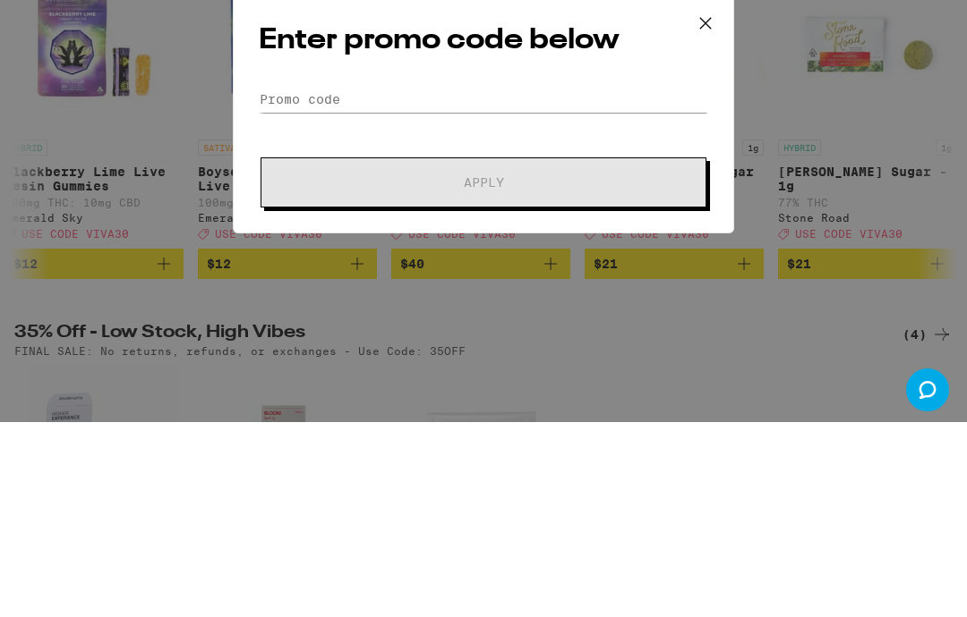
click at [119, 117] on div "Enter promo code below Promo Code Apply" at bounding box center [483, 308] width 967 height 617
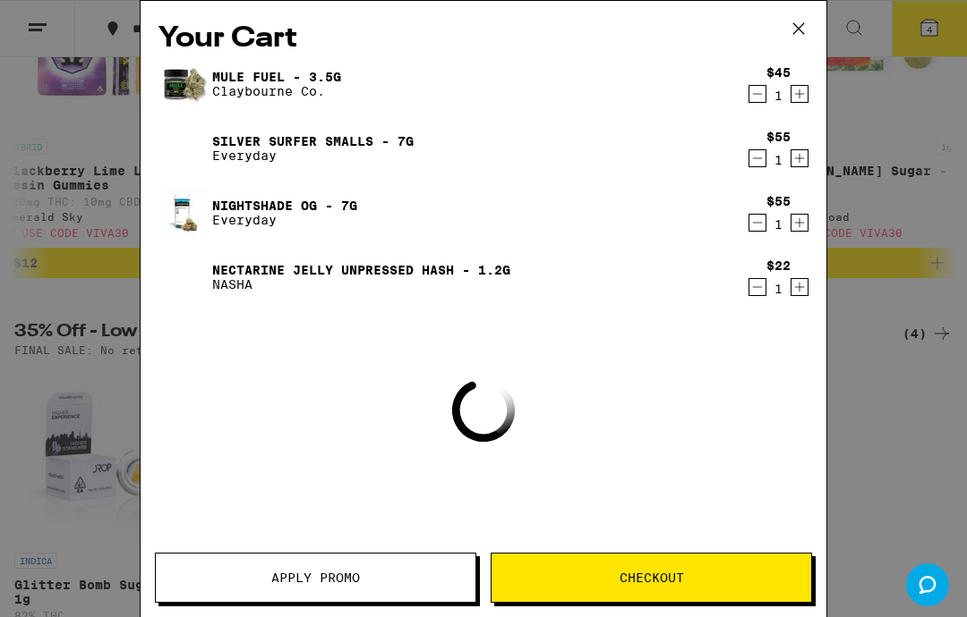
scroll to position [145, 0]
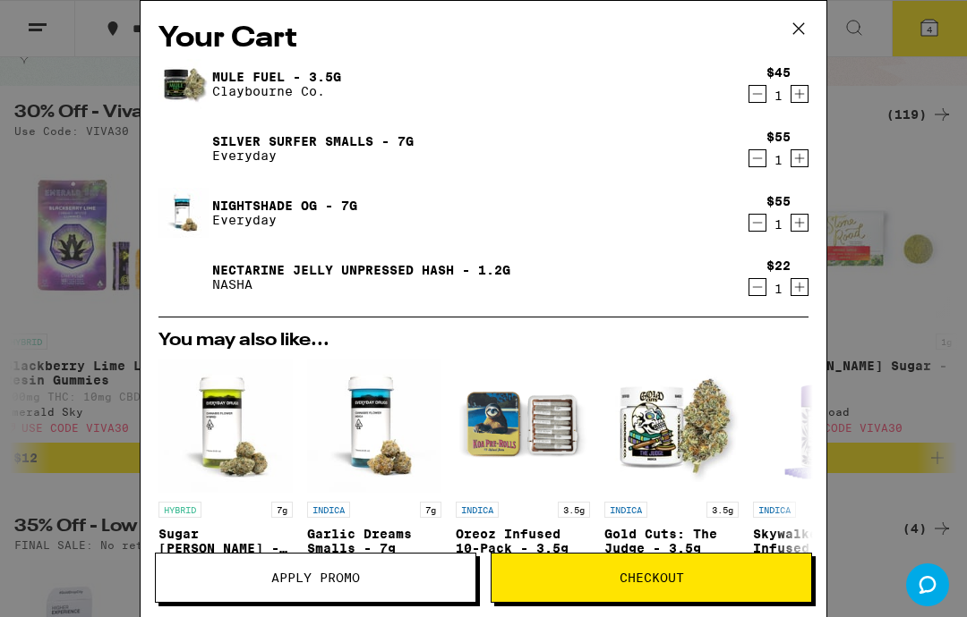
click at [387, 573] on span "Apply Promo" at bounding box center [315, 578] width 319 height 13
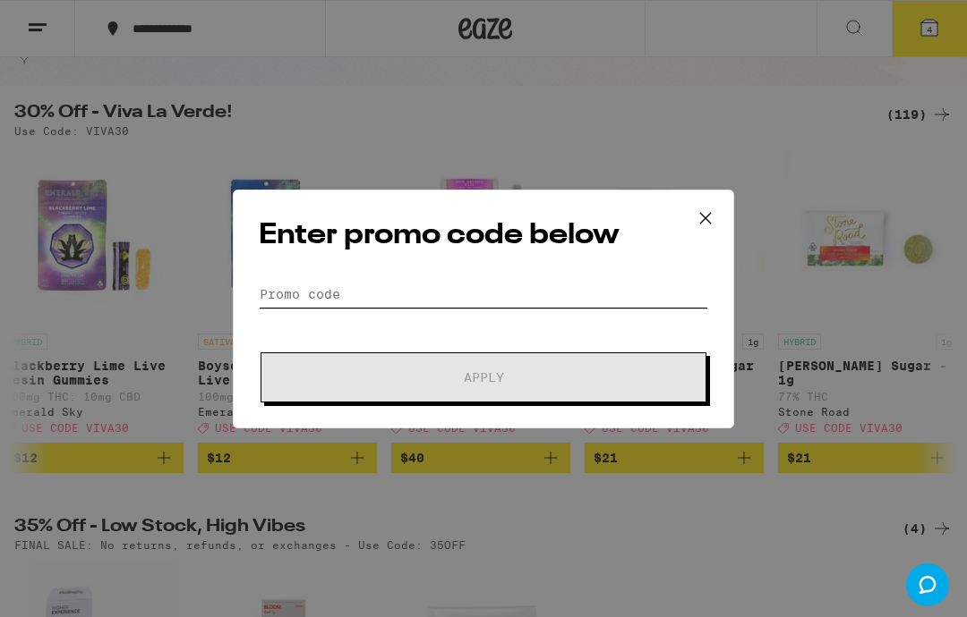
click at [436, 290] on input "Promo Code" at bounding box center [483, 294] width 449 height 27
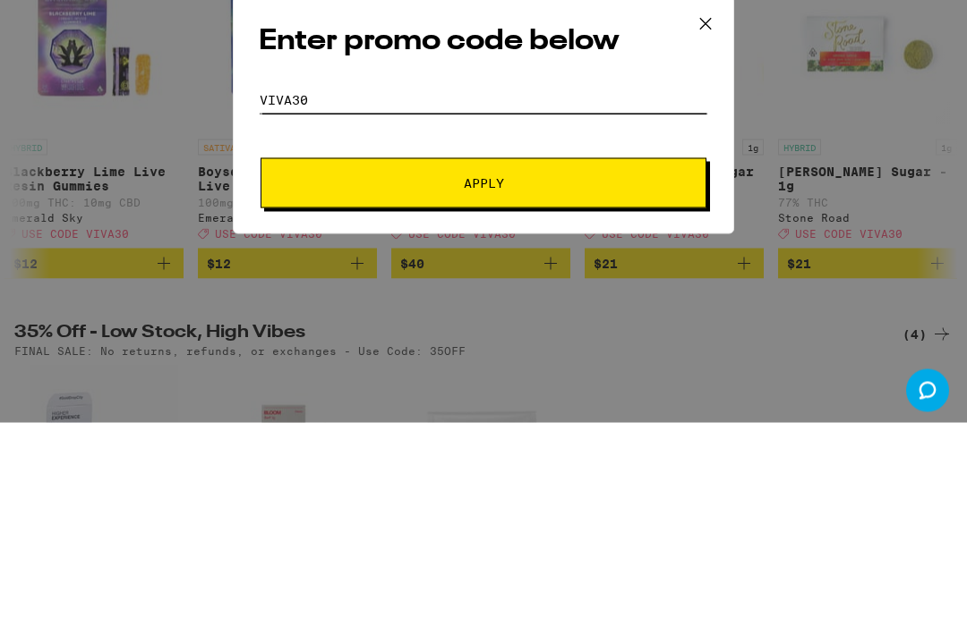
type input "Viva30"
click at [543, 353] on button "Apply" at bounding box center [483, 378] width 446 height 50
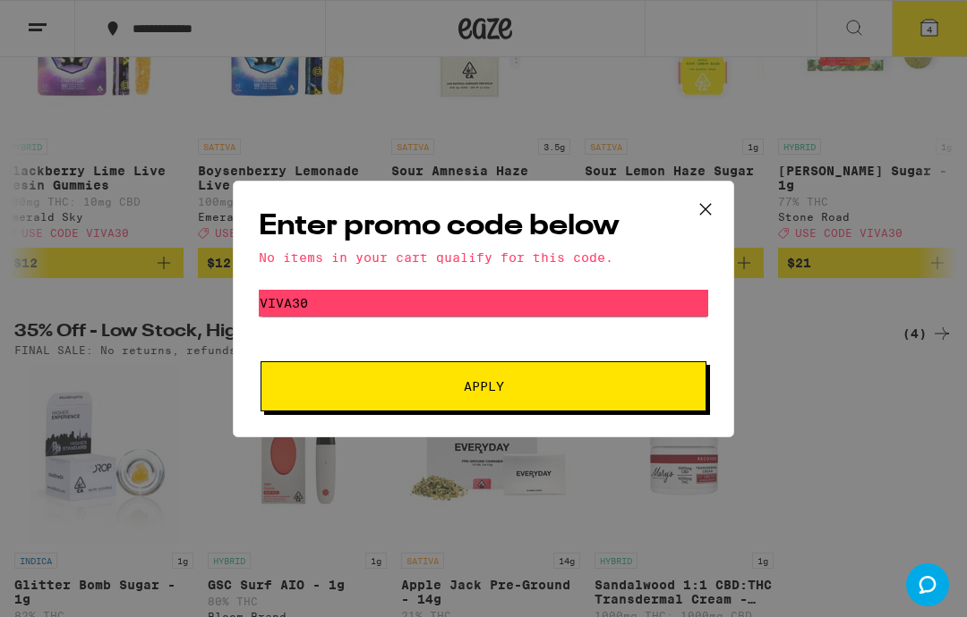
click at [709, 190] on button at bounding box center [704, 210] width 55 height 57
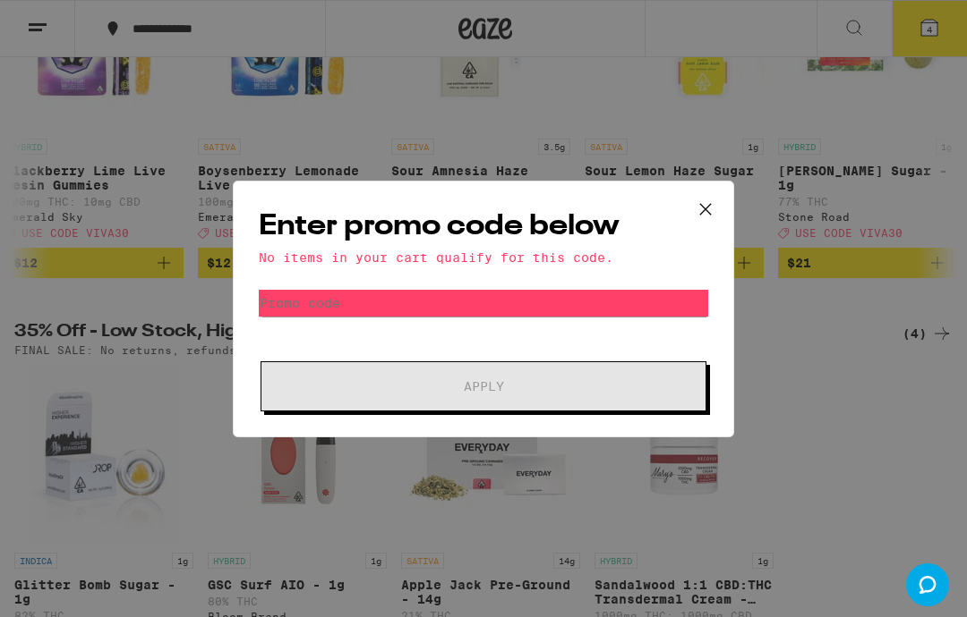
scroll to position [145, 0]
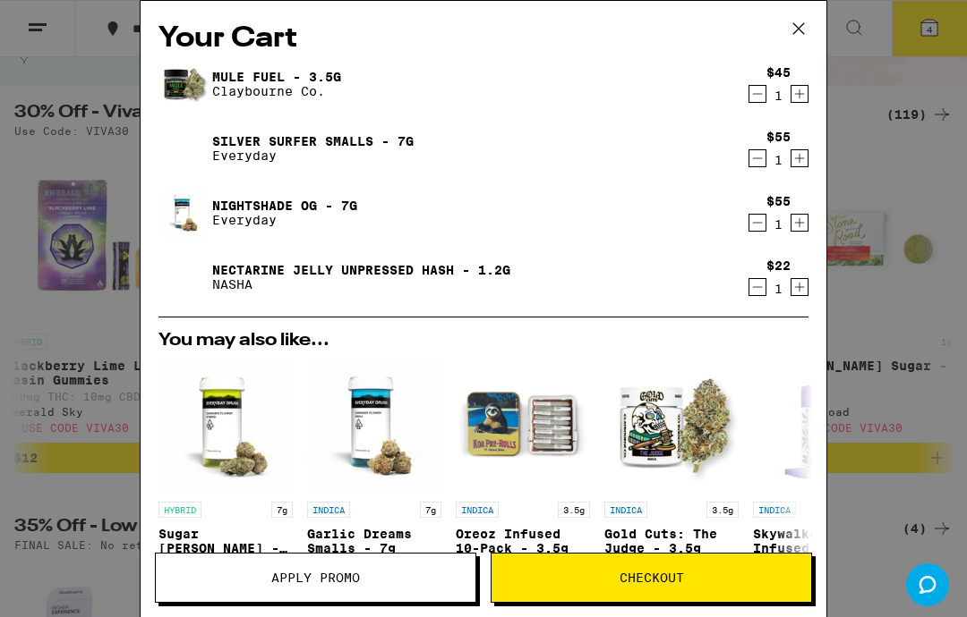
click at [743, 93] on div "$45 1" at bounding box center [774, 84] width 67 height 38
click at [751, 99] on icon "Decrement" at bounding box center [757, 93] width 16 height 21
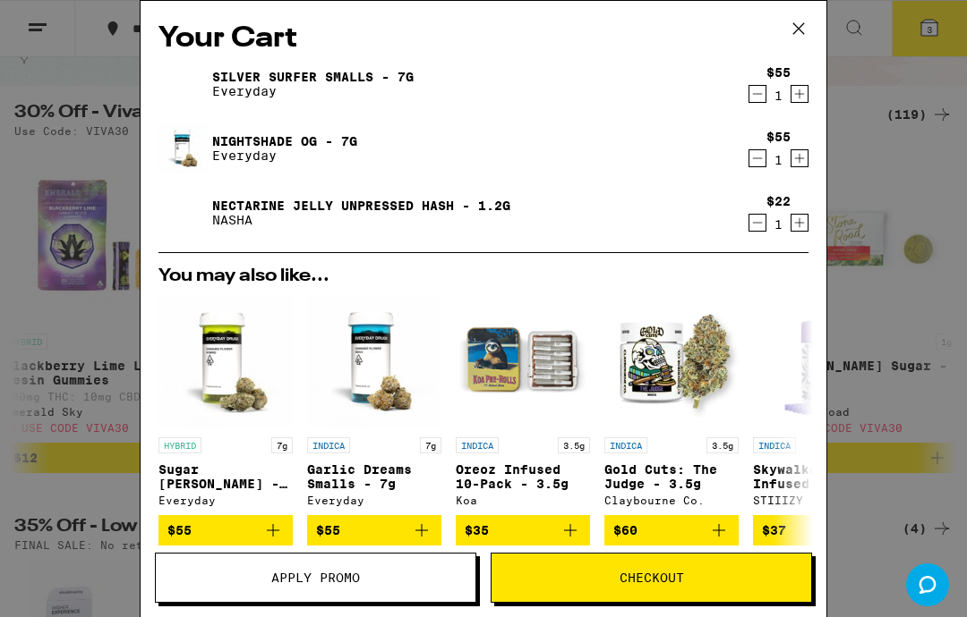
scroll to position [0, 0]
click at [803, 21] on icon at bounding box center [798, 28] width 27 height 27
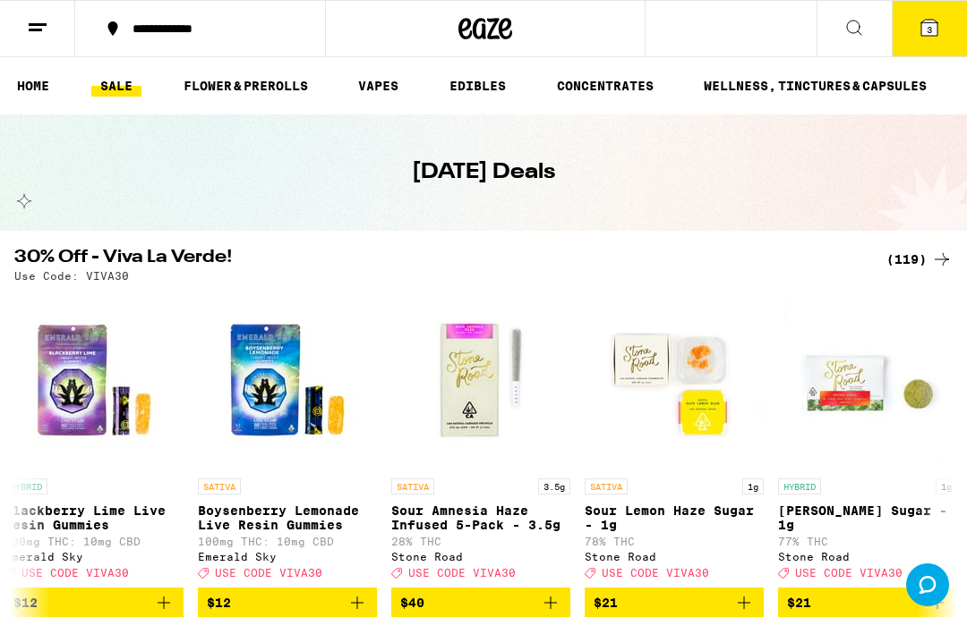
click at [249, 86] on link "FLOWER & PREROLLS" at bounding box center [246, 85] width 142 height 21
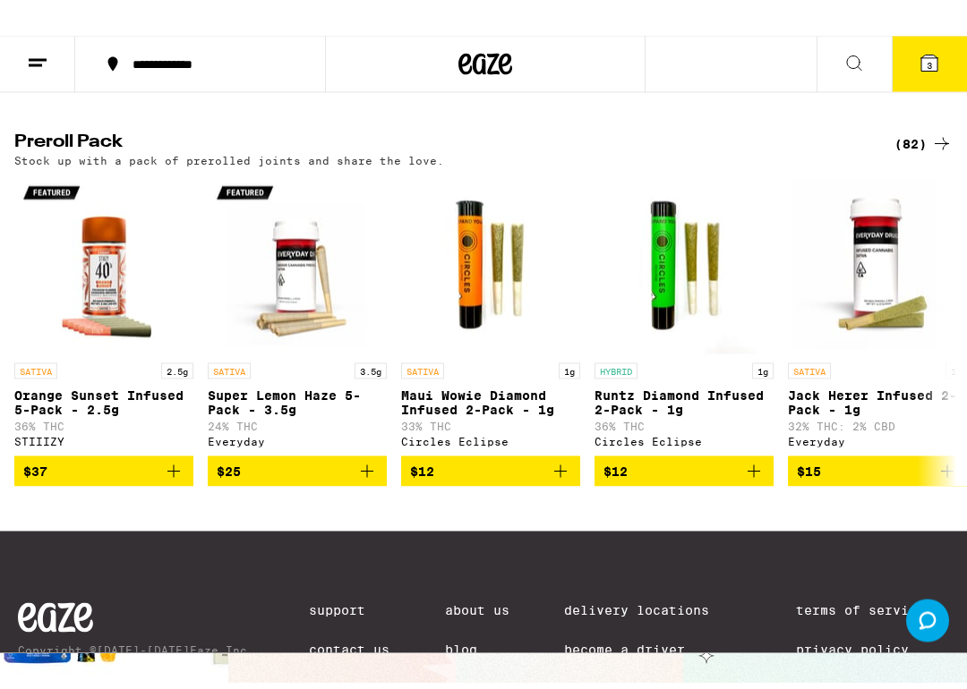
scroll to position [1295, 0]
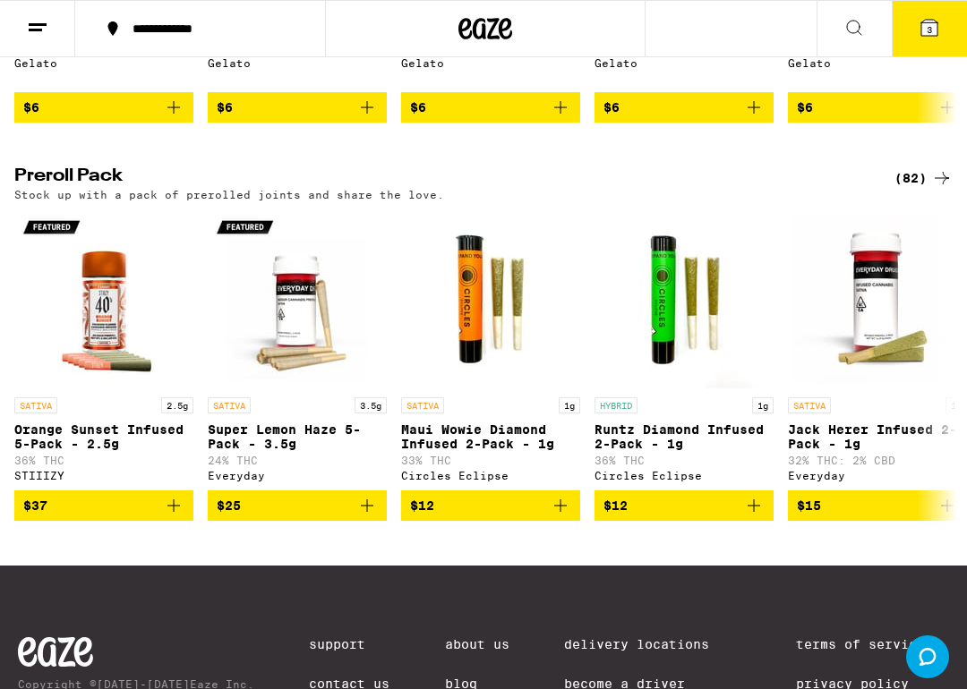
click at [929, 189] on div "(82)" at bounding box center [923, 177] width 58 height 21
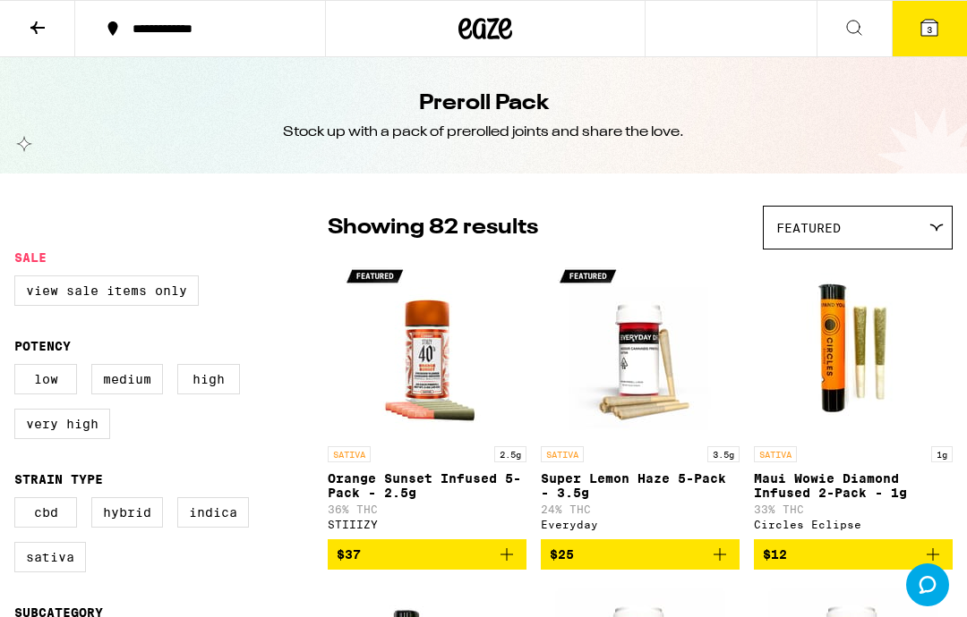
click at [78, 439] on label "Very High" at bounding box center [62, 424] width 96 height 30
click at [19, 368] on input "Very High" at bounding box center [18, 367] width 1 height 1
checkbox input "true"
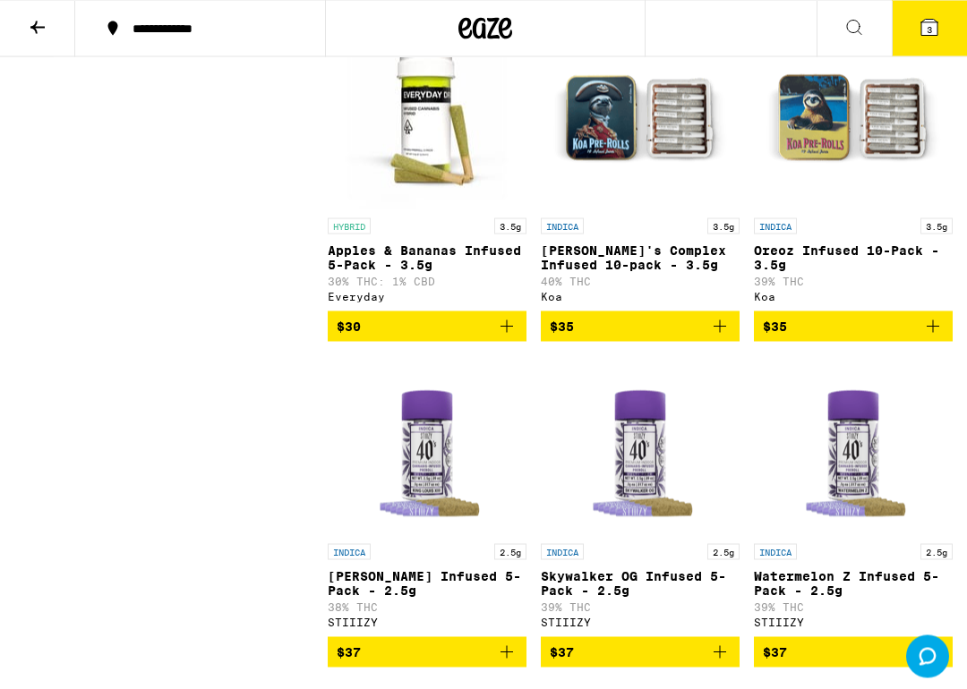
scroll to position [1859, 0]
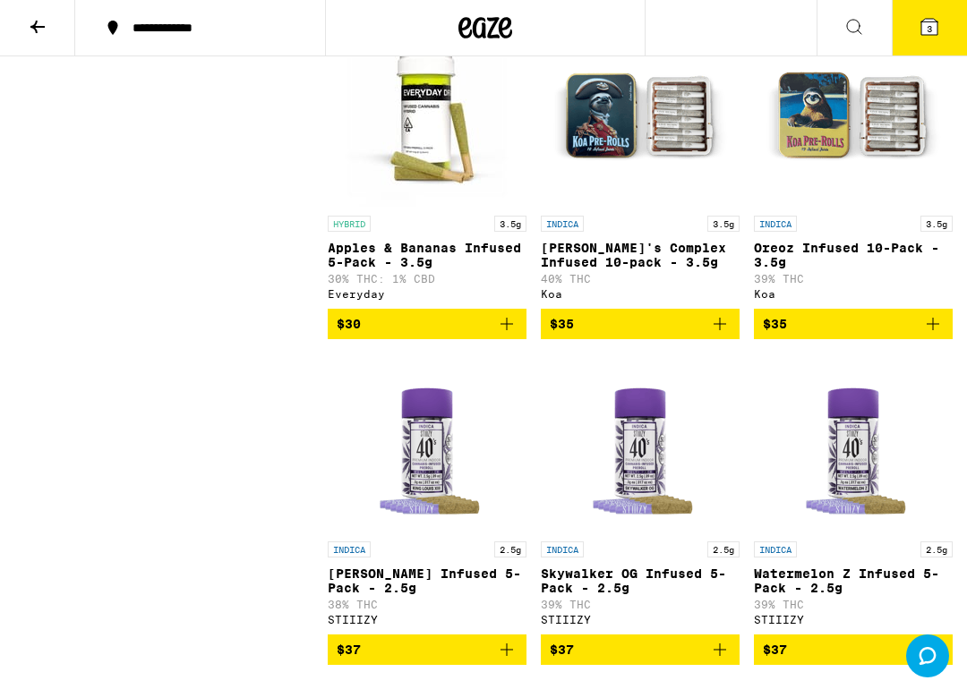
click at [933, 30] on icon at bounding box center [929, 28] width 16 height 16
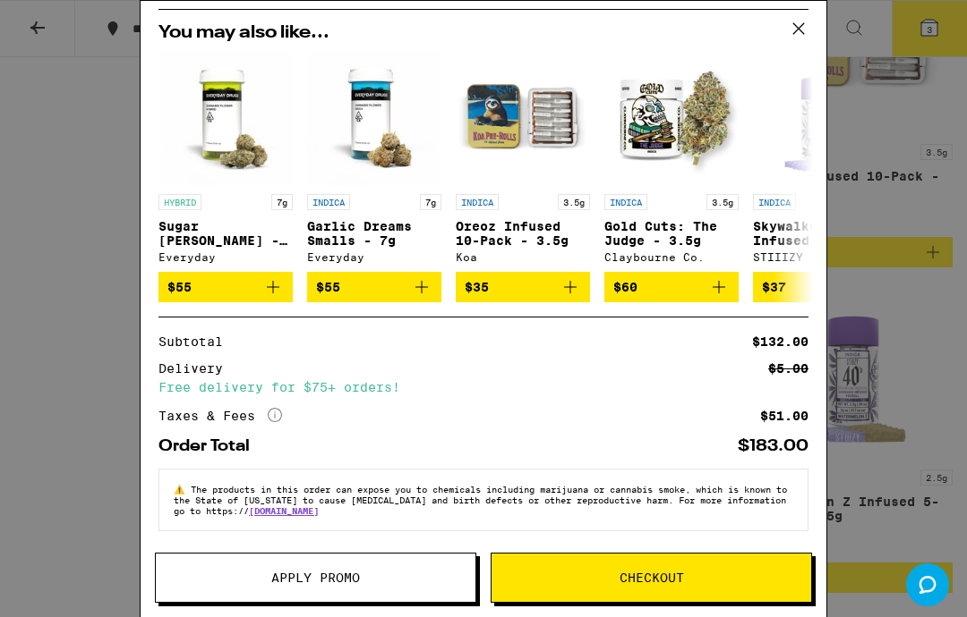
scroll to position [262, 0]
click at [716, 575] on span "Checkout" at bounding box center [650, 578] width 319 height 13
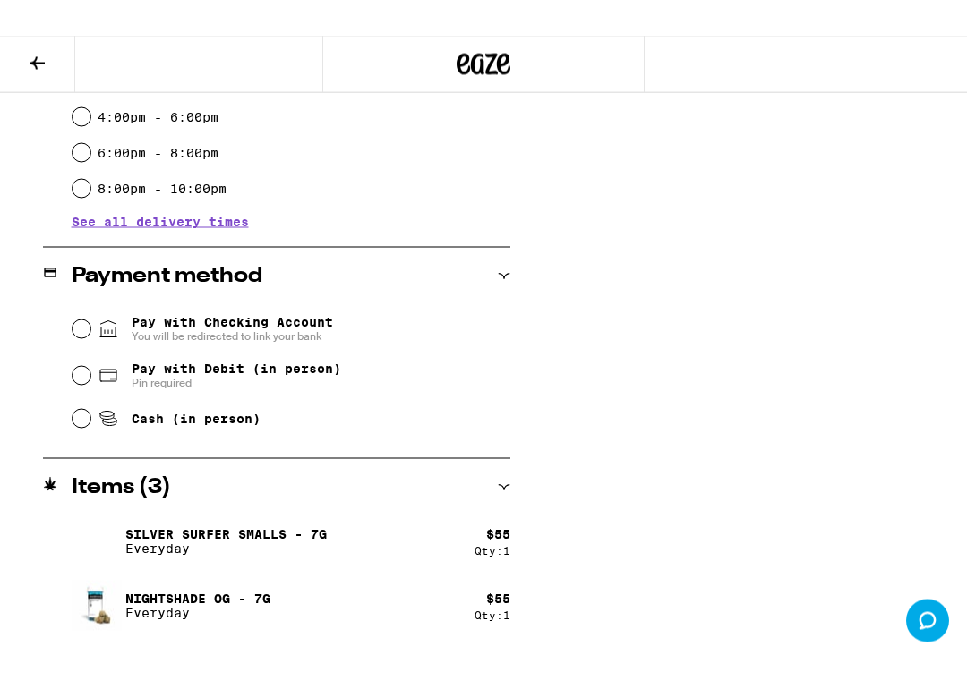
scroll to position [525, 0]
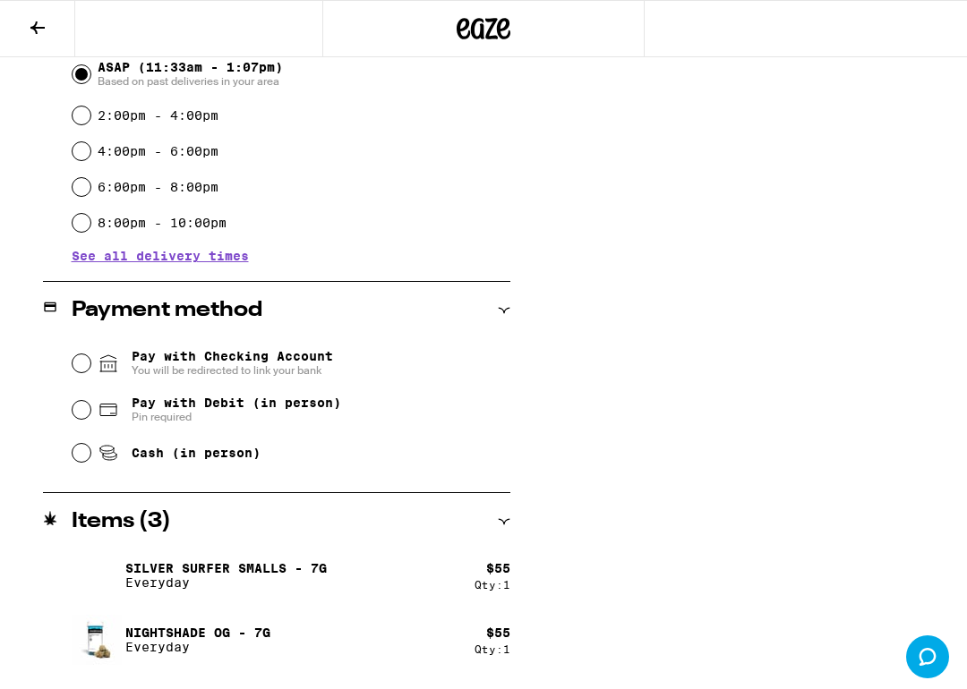
click at [78, 413] on input "Pay with Debit (in person) Pin required" at bounding box center [81, 410] width 18 height 18
radio input "true"
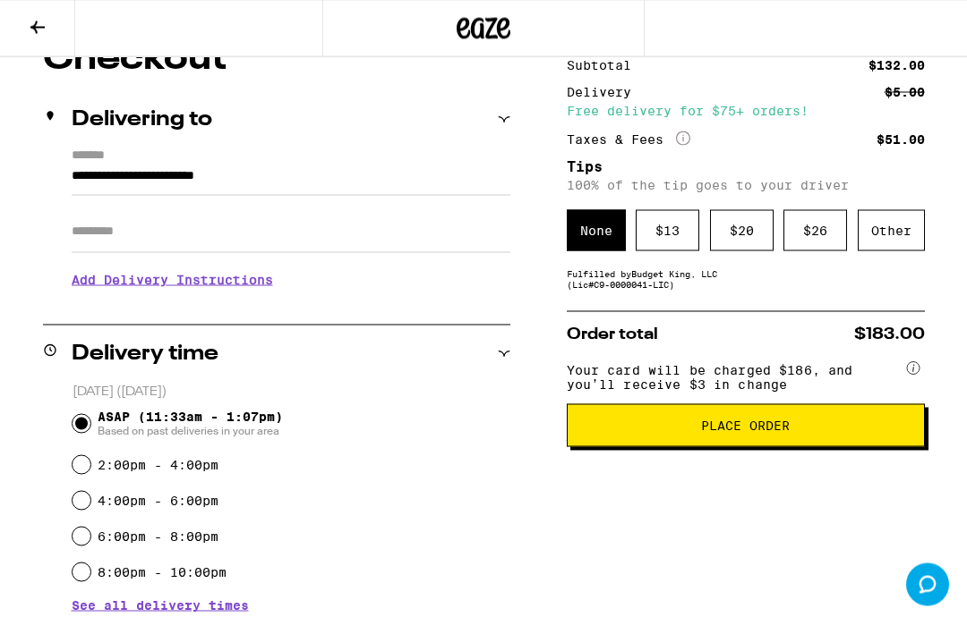
scroll to position [170, 0]
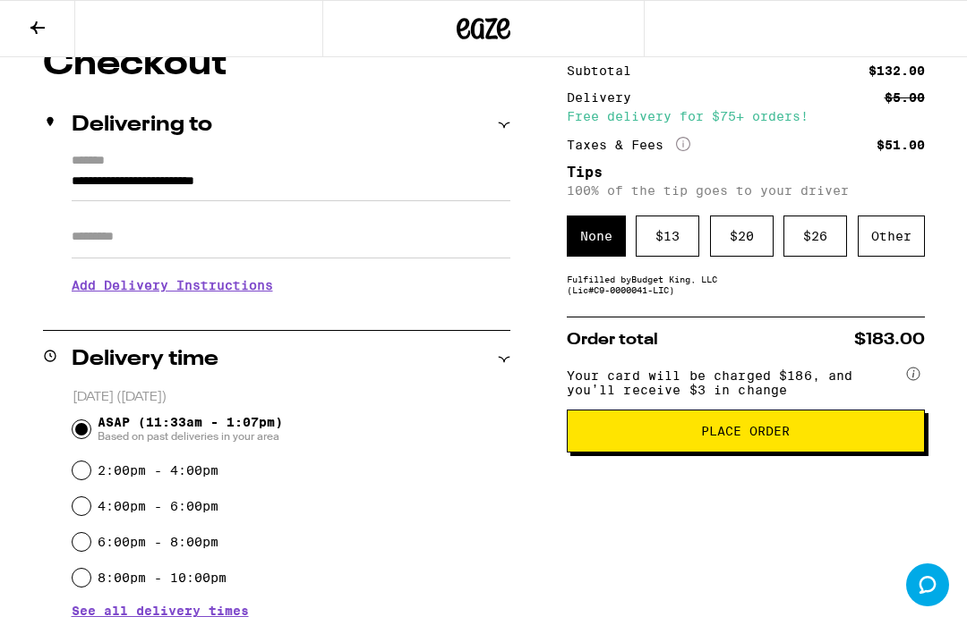
click at [901, 247] on div "Other" at bounding box center [890, 236] width 67 height 41
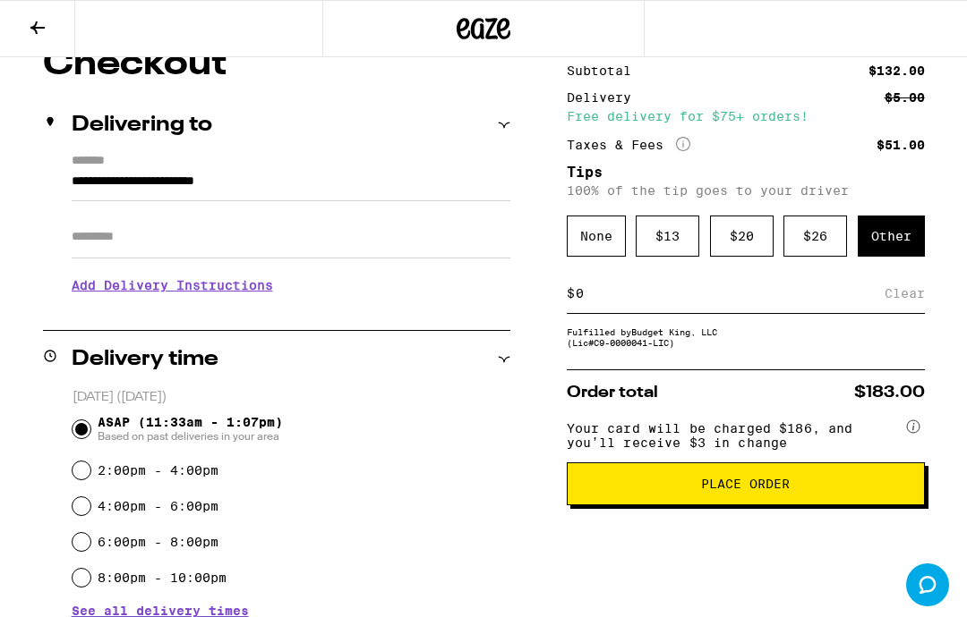
scroll to position [169, 0]
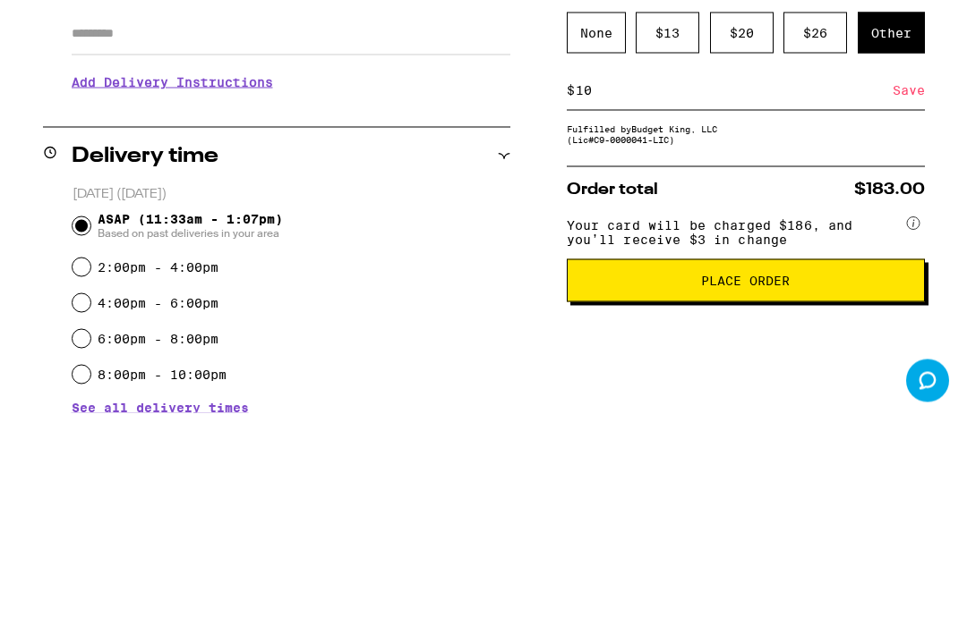
type input "10"
click at [907, 275] on div "Save" at bounding box center [908, 294] width 32 height 39
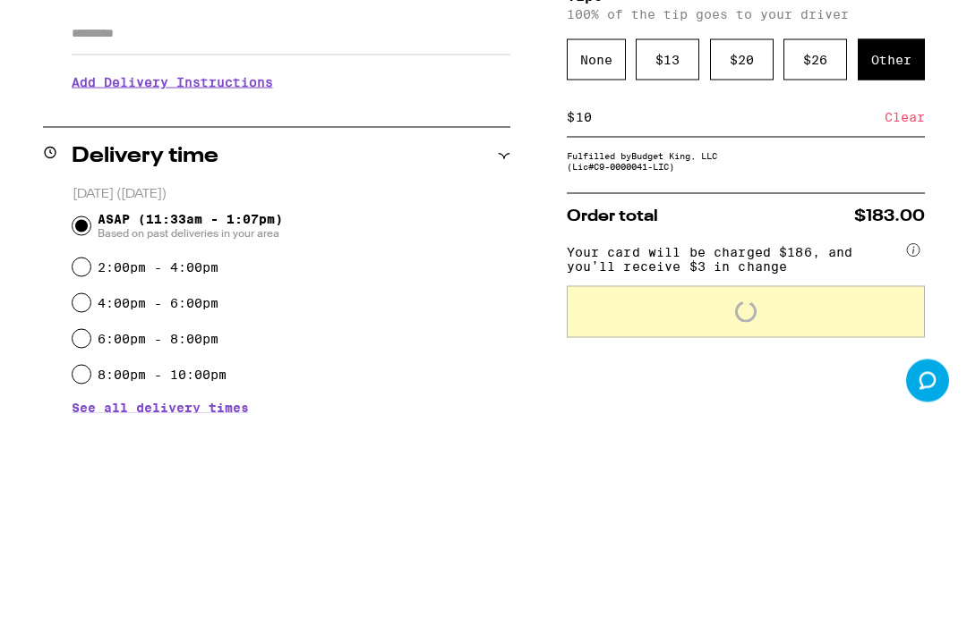
scroll to position [374, 0]
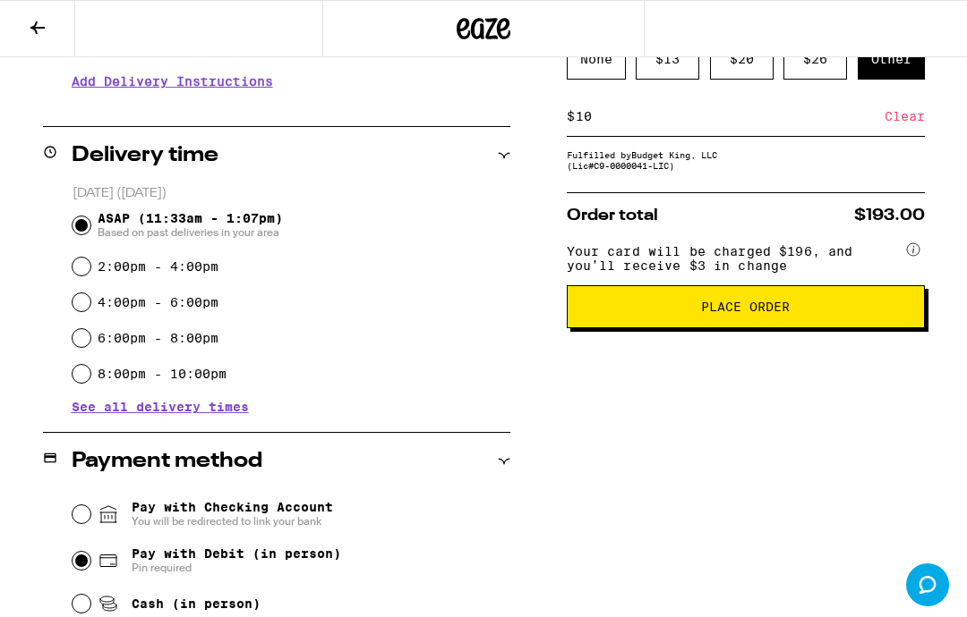
click at [795, 313] on span "Place Order" at bounding box center [746, 307] width 328 height 13
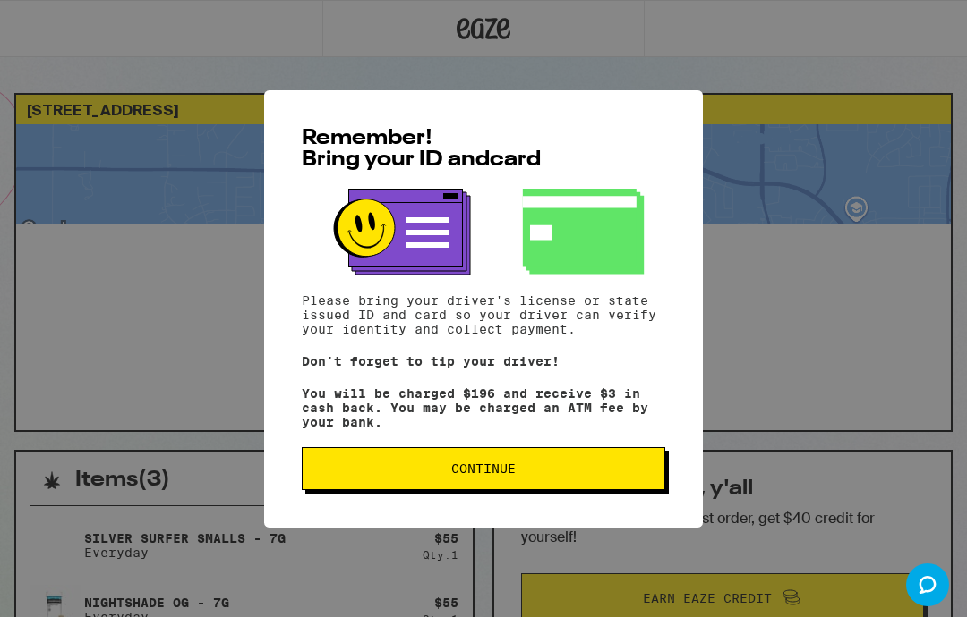
click at [607, 467] on button "Continue" at bounding box center [483, 468] width 363 height 43
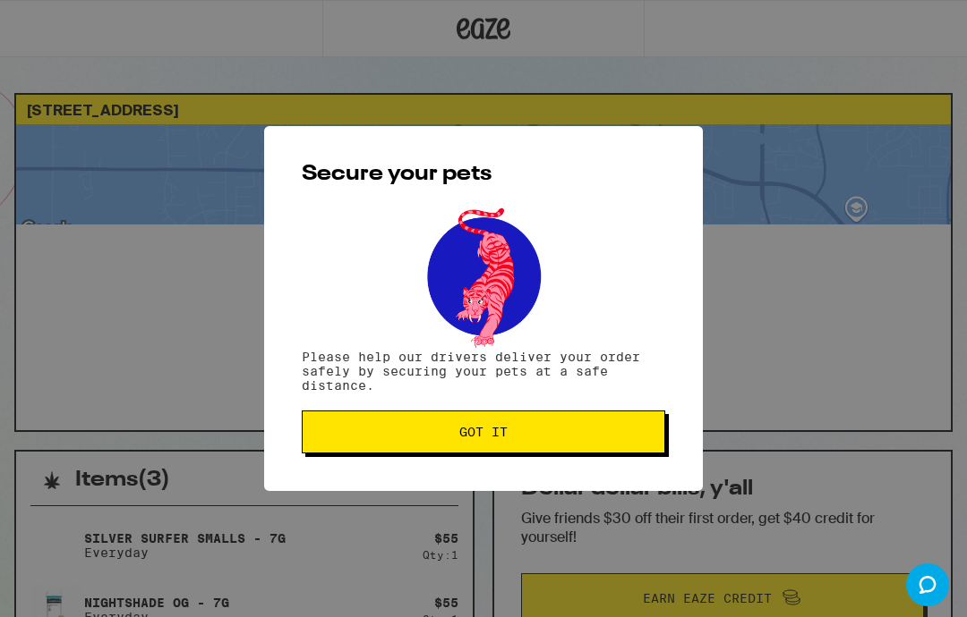
click at [627, 444] on button "Got it" at bounding box center [483, 432] width 363 height 43
